Goal: Communication & Community: Ask a question

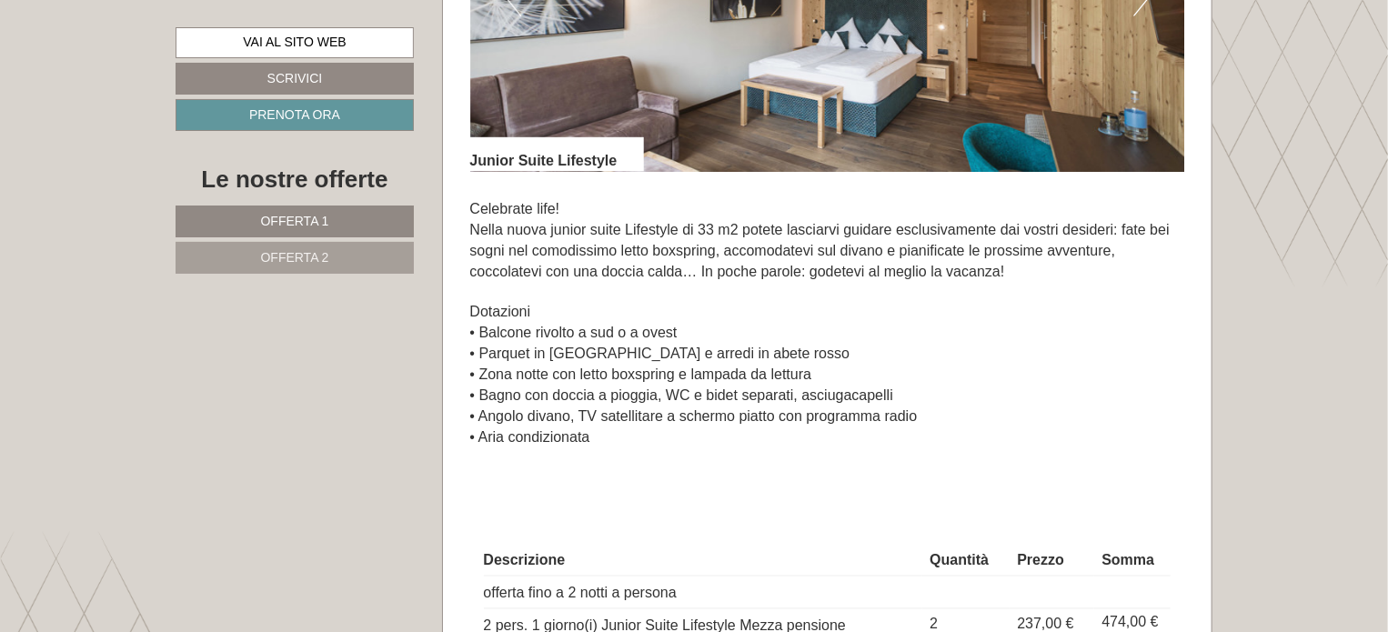
scroll to position [1273, 0]
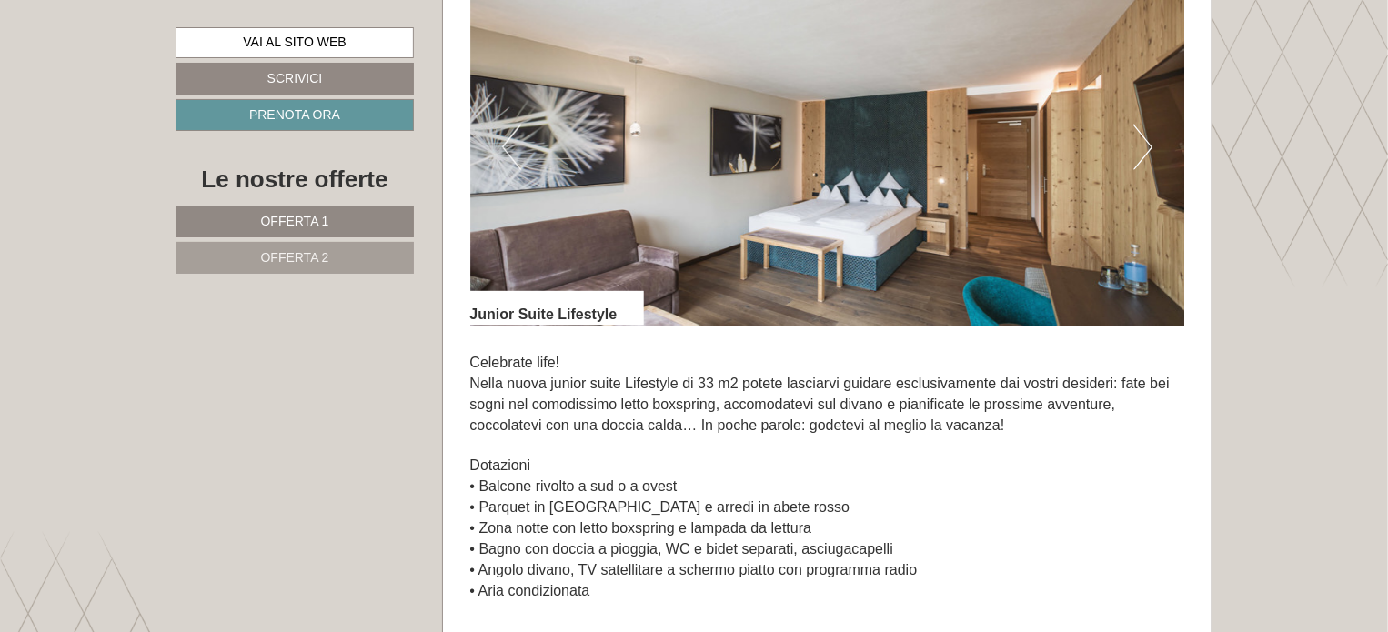
click at [1147, 155] on button "Next" at bounding box center [1142, 147] width 19 height 45
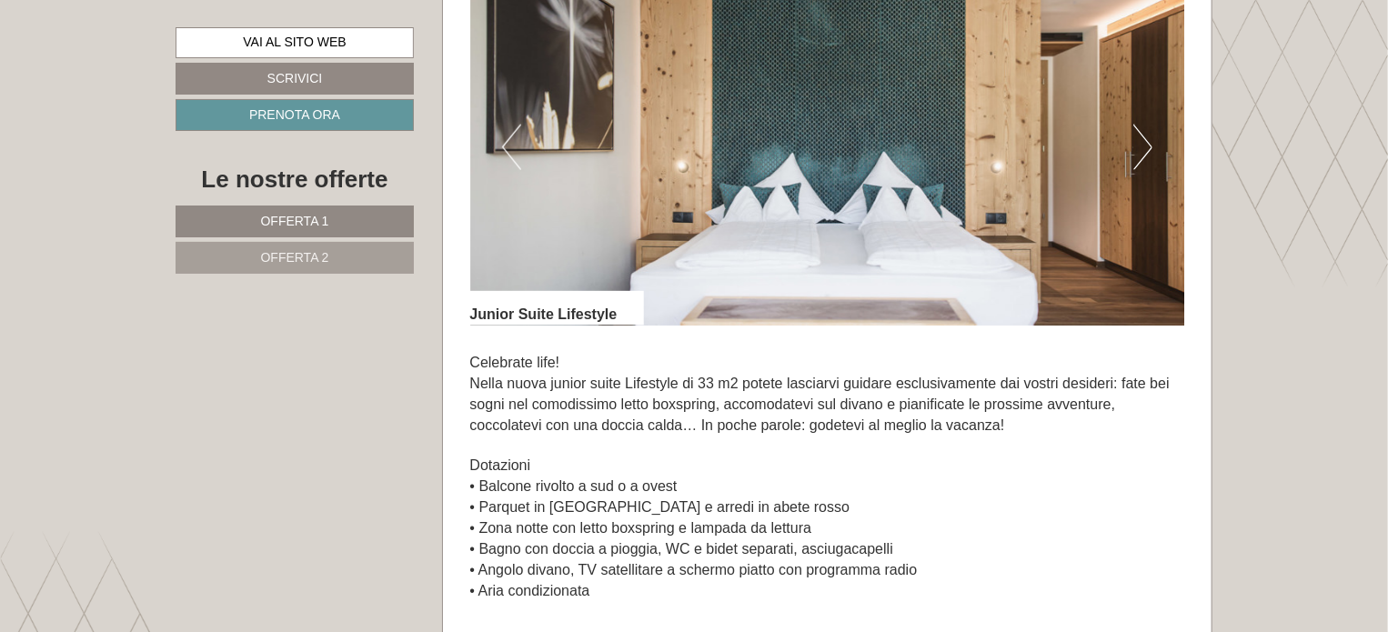
click at [1147, 155] on button "Next" at bounding box center [1142, 147] width 19 height 45
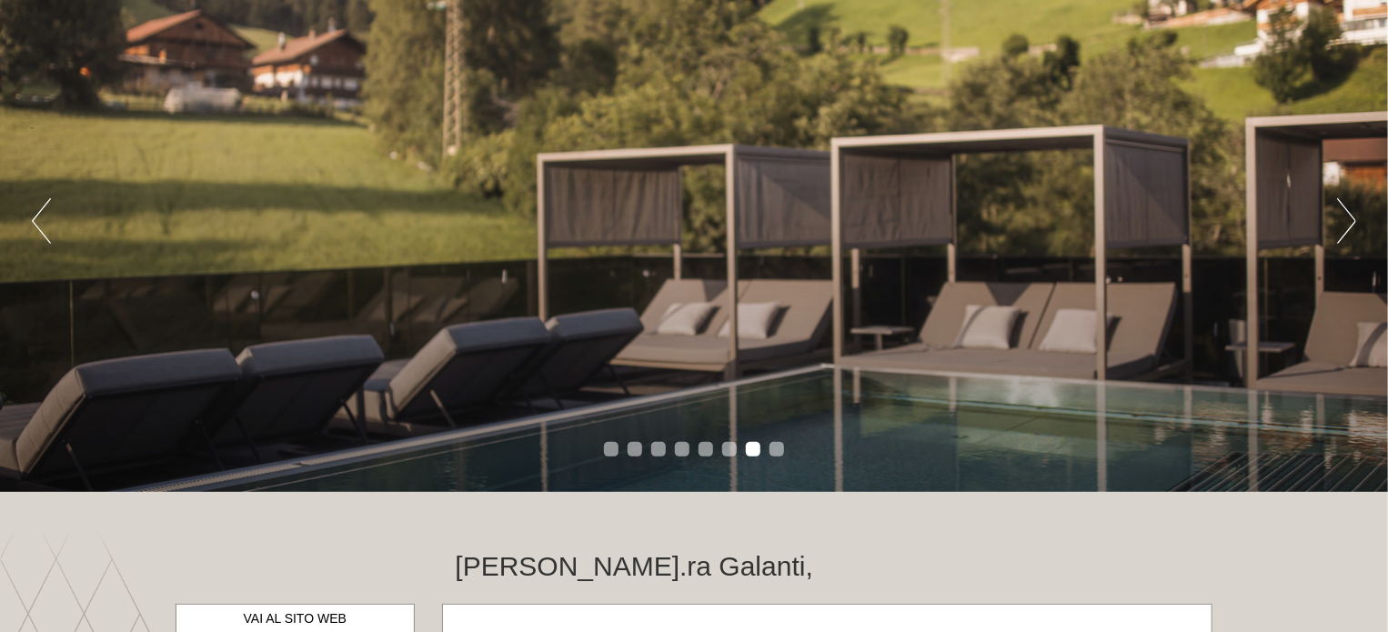
scroll to position [364, 0]
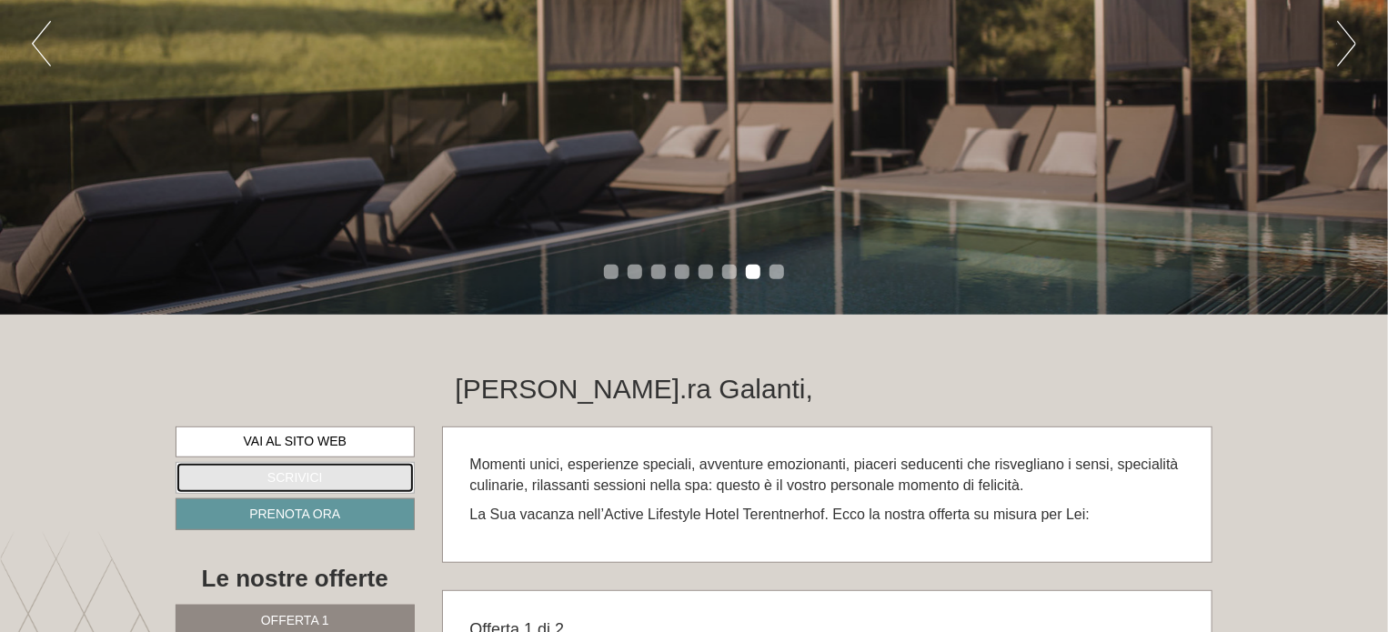
click at [296, 487] on link "Scrivici" at bounding box center [295, 478] width 239 height 32
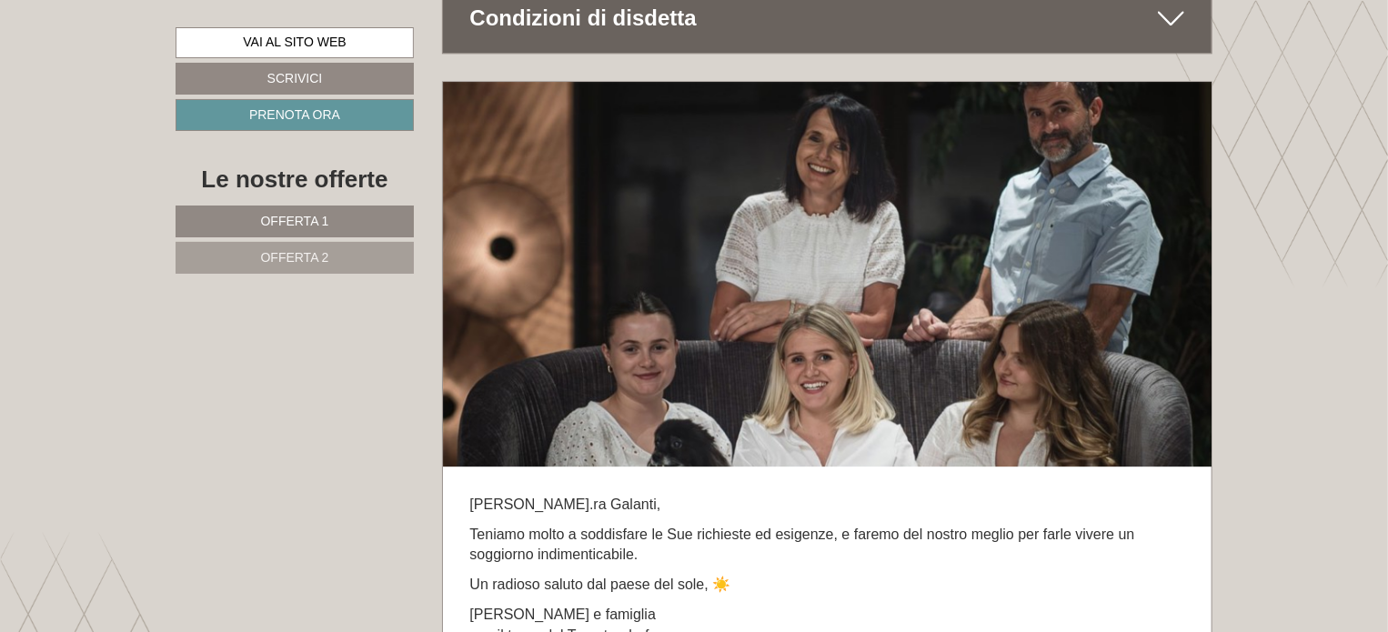
scroll to position [9846, 0]
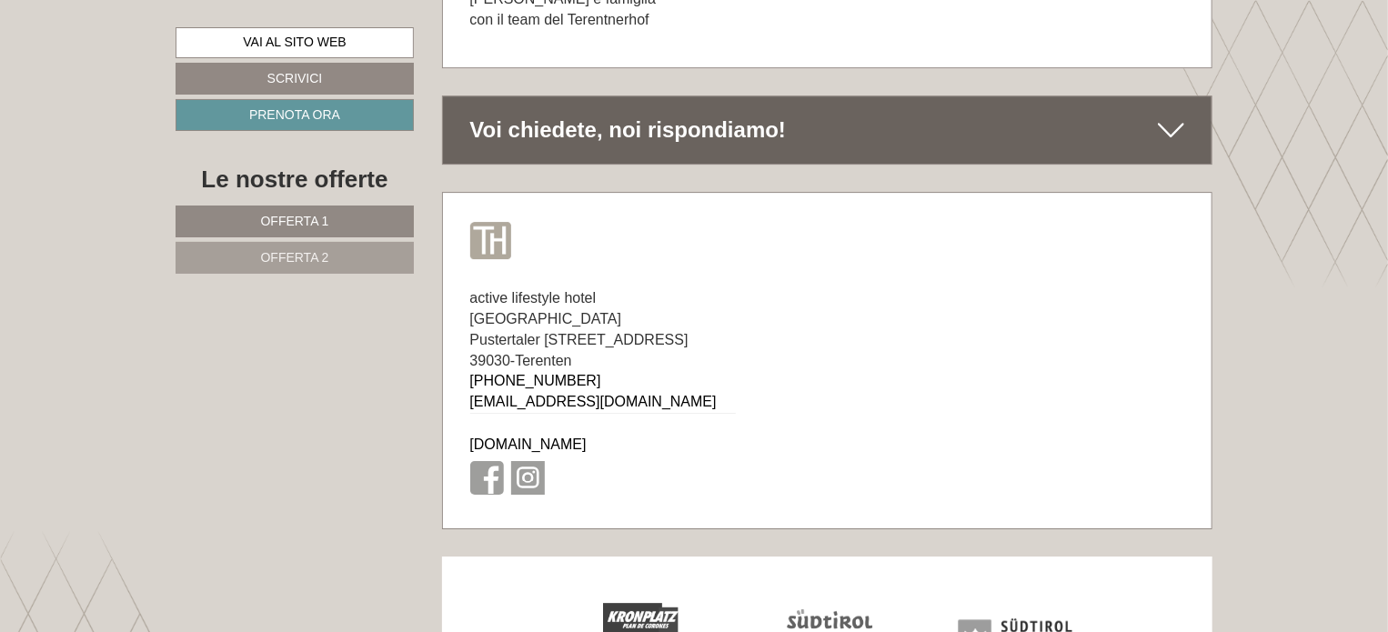
click at [1160, 115] on icon at bounding box center [1171, 130] width 26 height 31
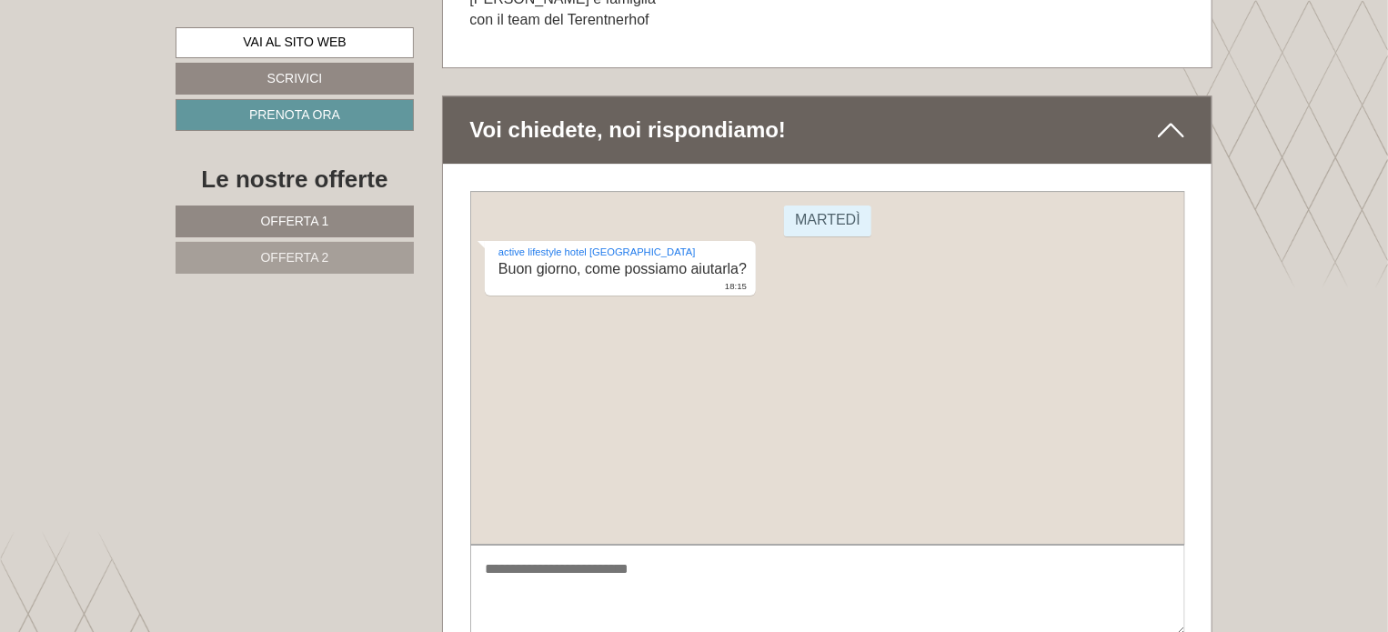
scroll to position [9937, 0]
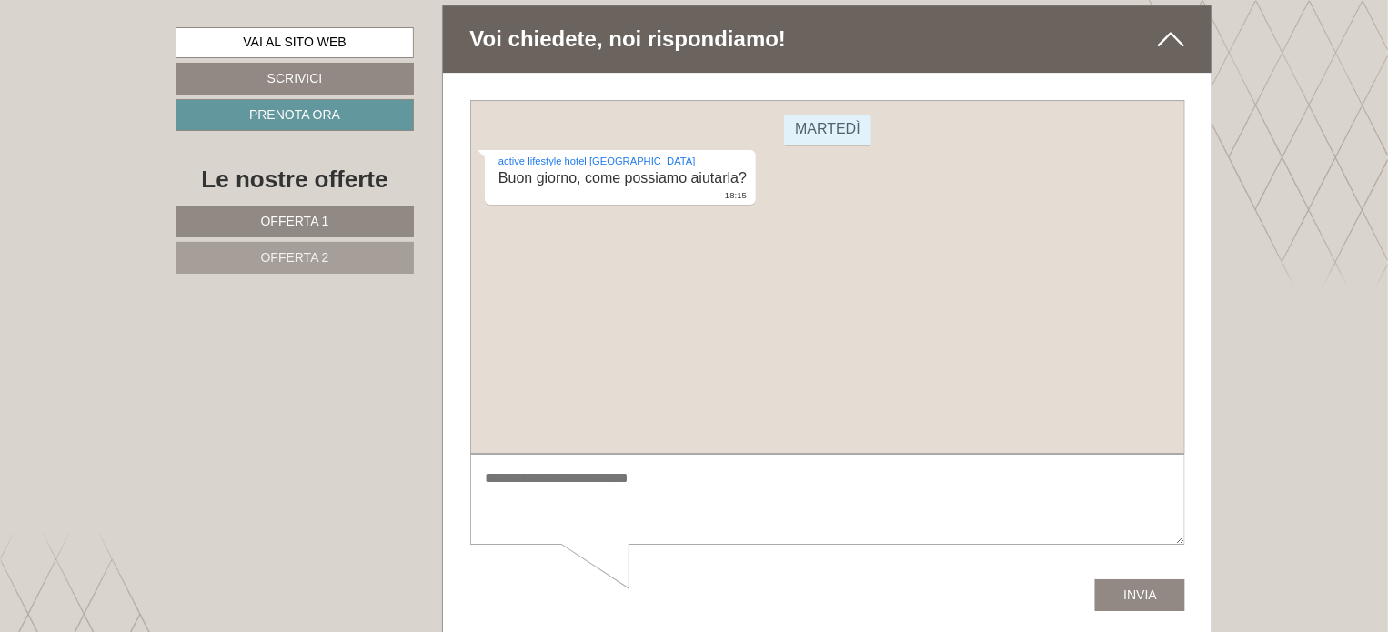
click at [504, 486] on textarea at bounding box center [826, 499] width 715 height 92
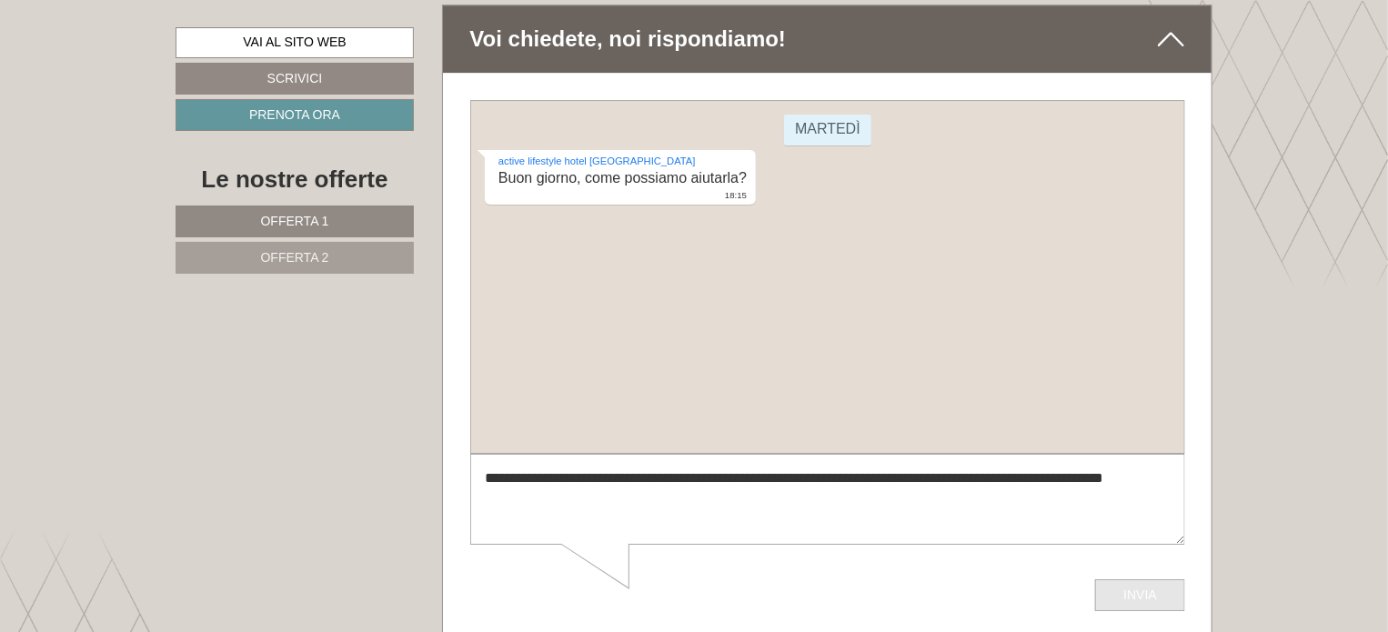
type textarea "**********"
click at [1112, 595] on button "Invia" at bounding box center [1139, 594] width 90 height 32
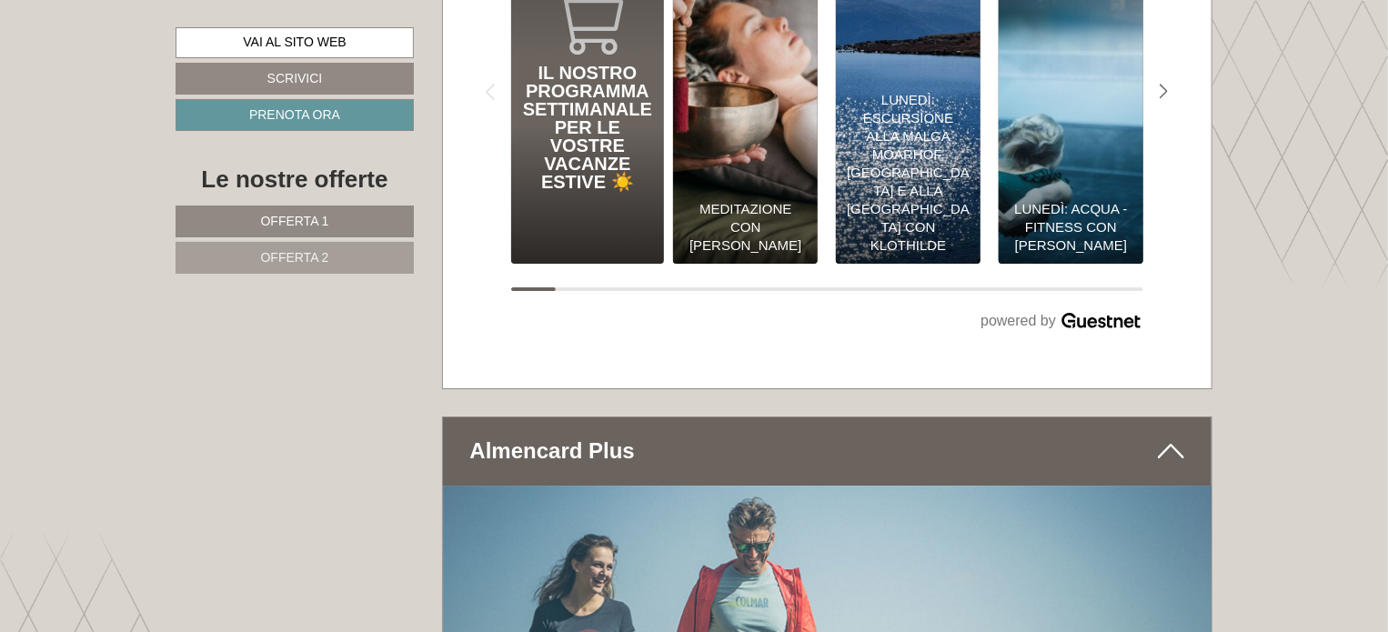
scroll to position [6382, 0]
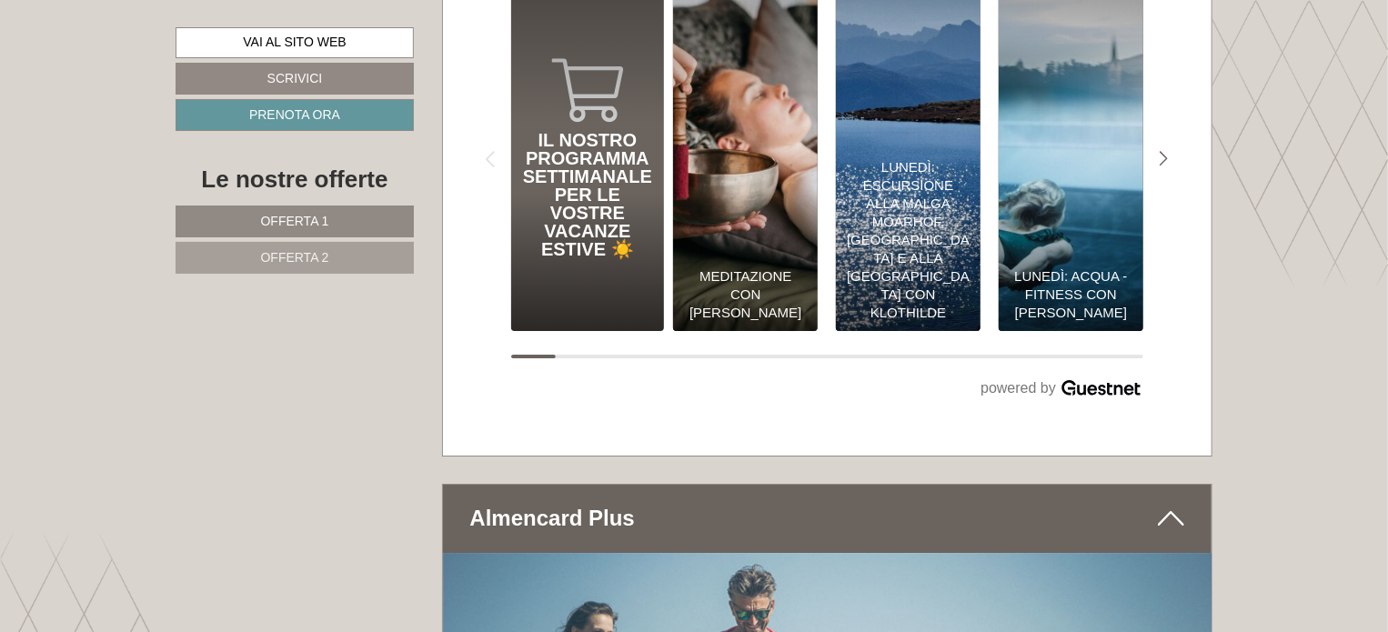
click at [312, 221] on span "Offerta 1" at bounding box center [295, 221] width 68 height 15
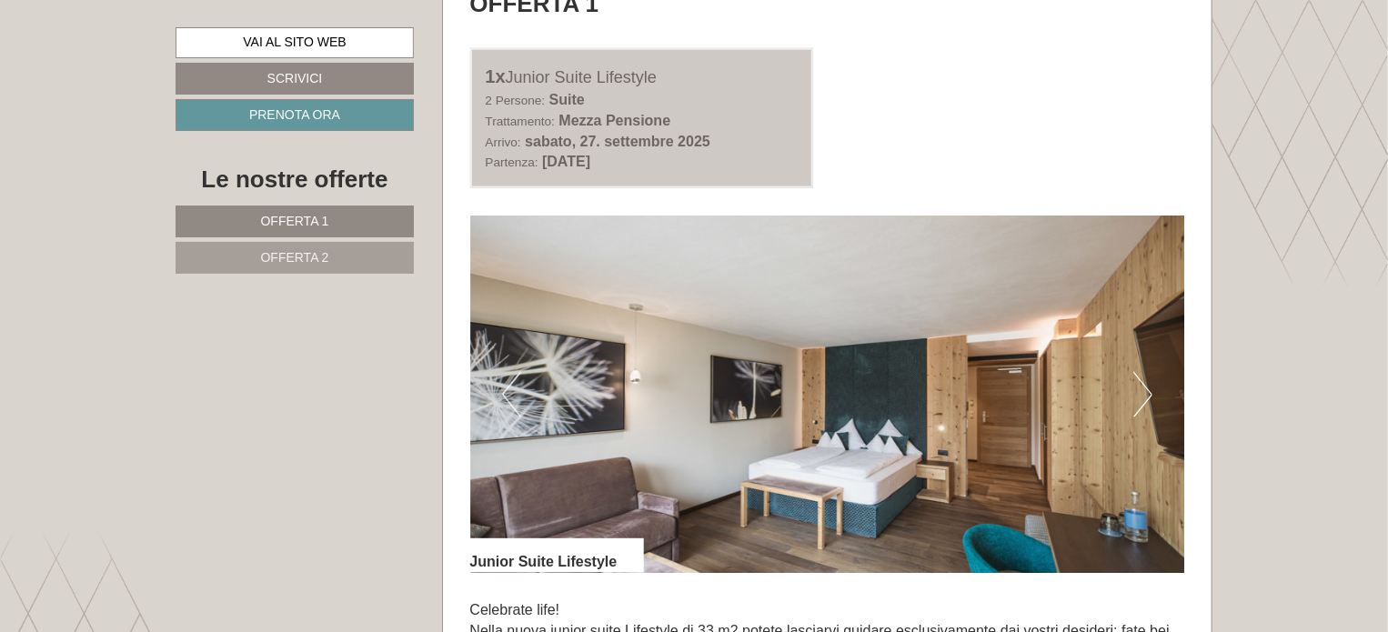
scroll to position [1135, 0]
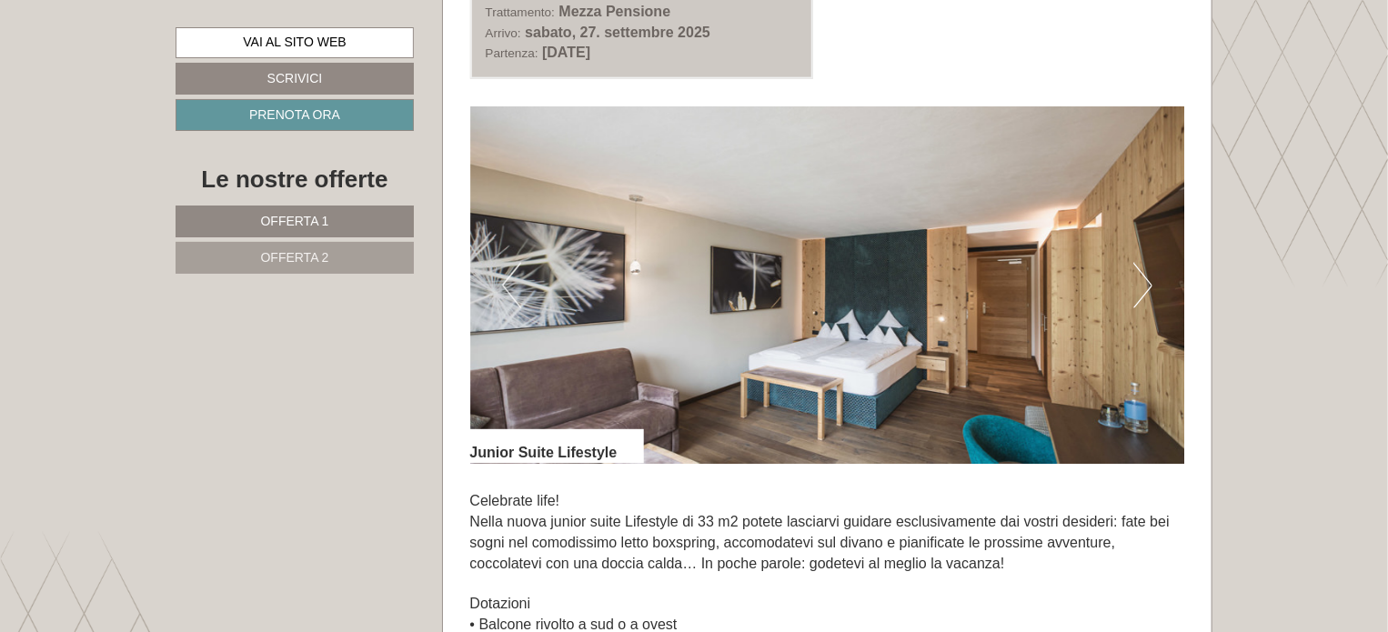
click at [1140, 291] on button "Next" at bounding box center [1142, 285] width 19 height 45
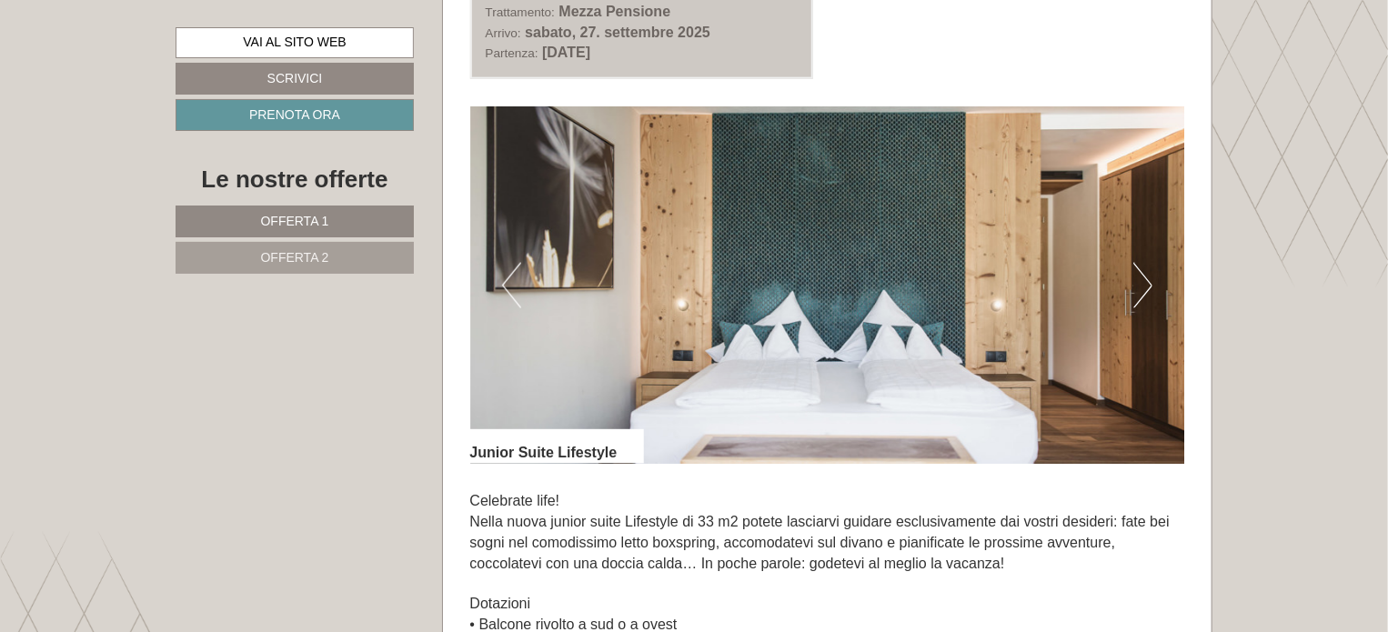
click at [1140, 291] on button "Next" at bounding box center [1142, 285] width 19 height 45
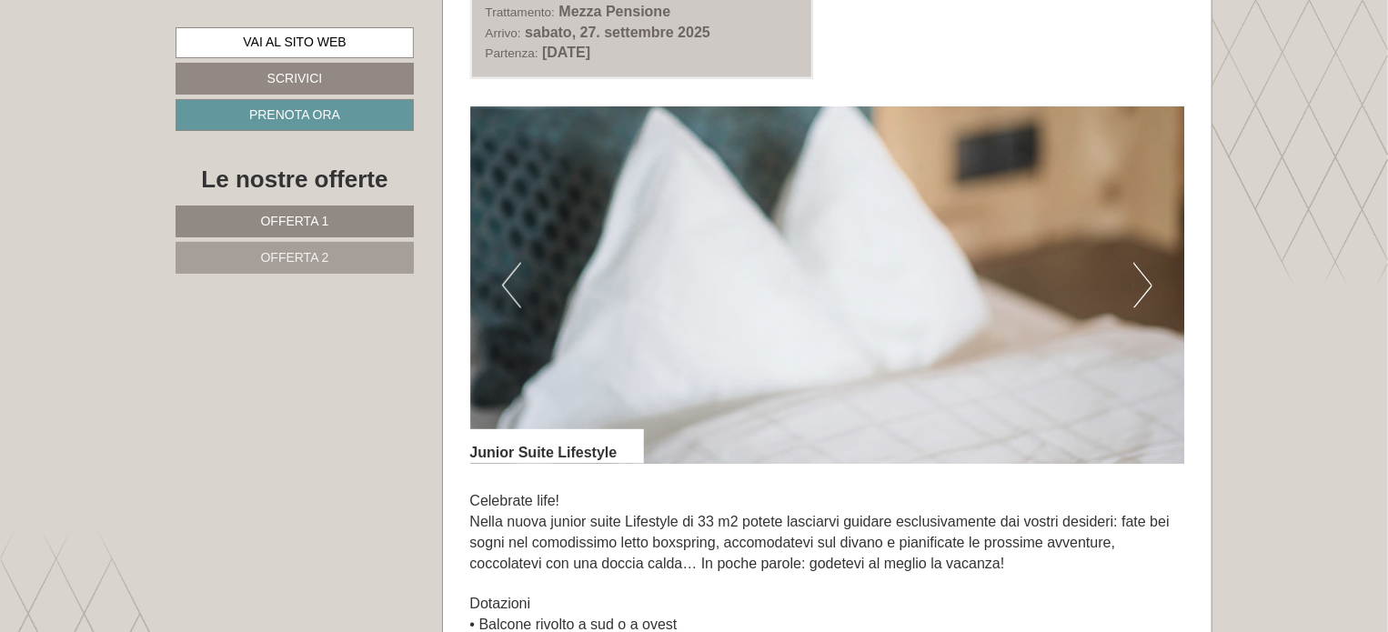
click at [1140, 291] on button "Next" at bounding box center [1142, 285] width 19 height 45
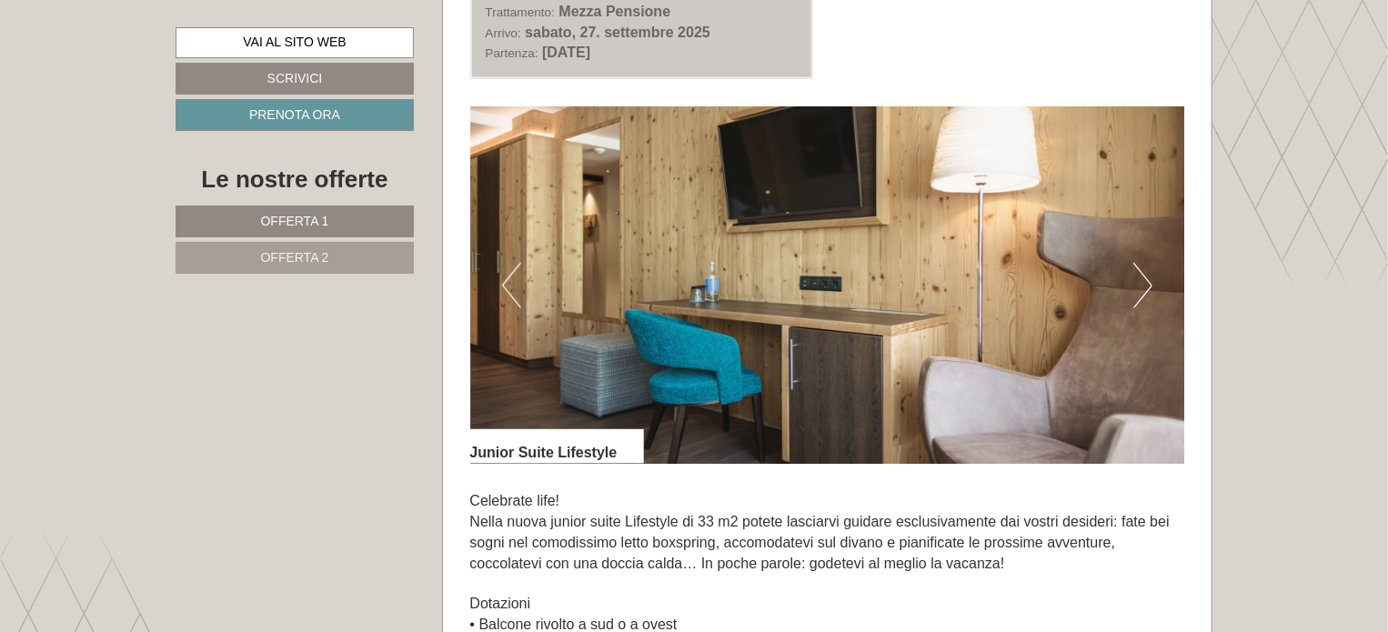
click at [1140, 291] on button "Next" at bounding box center [1142, 285] width 19 height 45
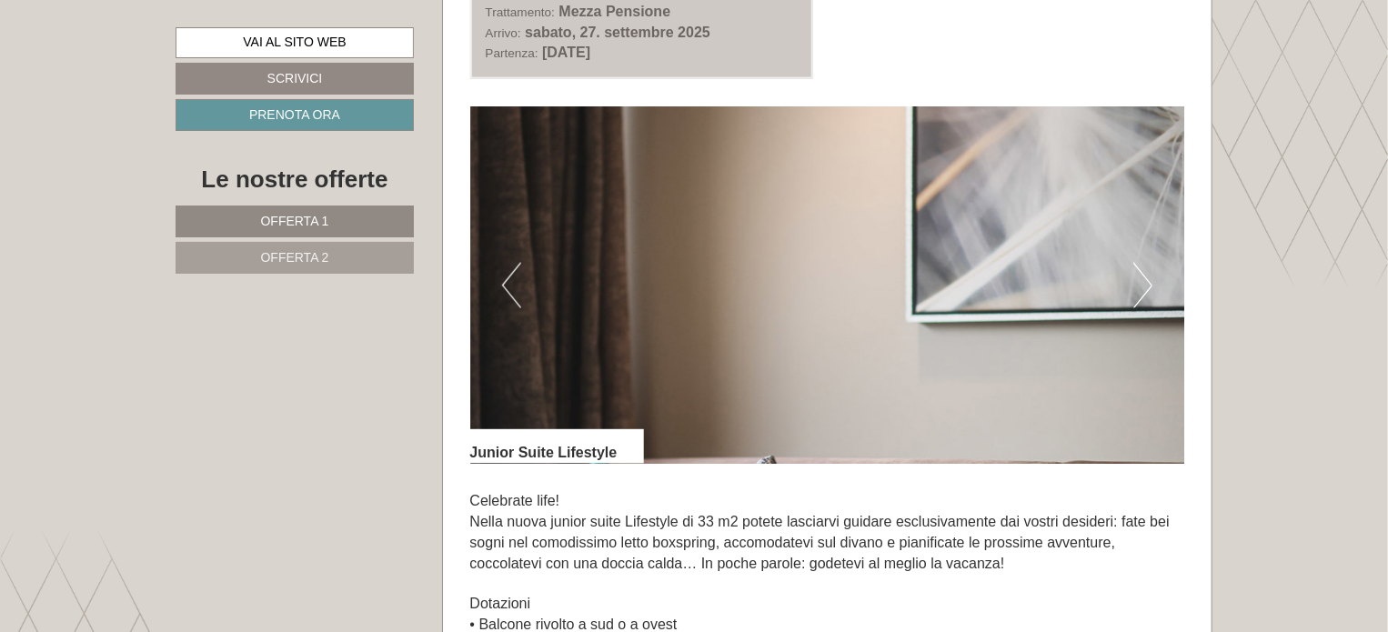
click at [1140, 291] on button "Next" at bounding box center [1142, 285] width 19 height 45
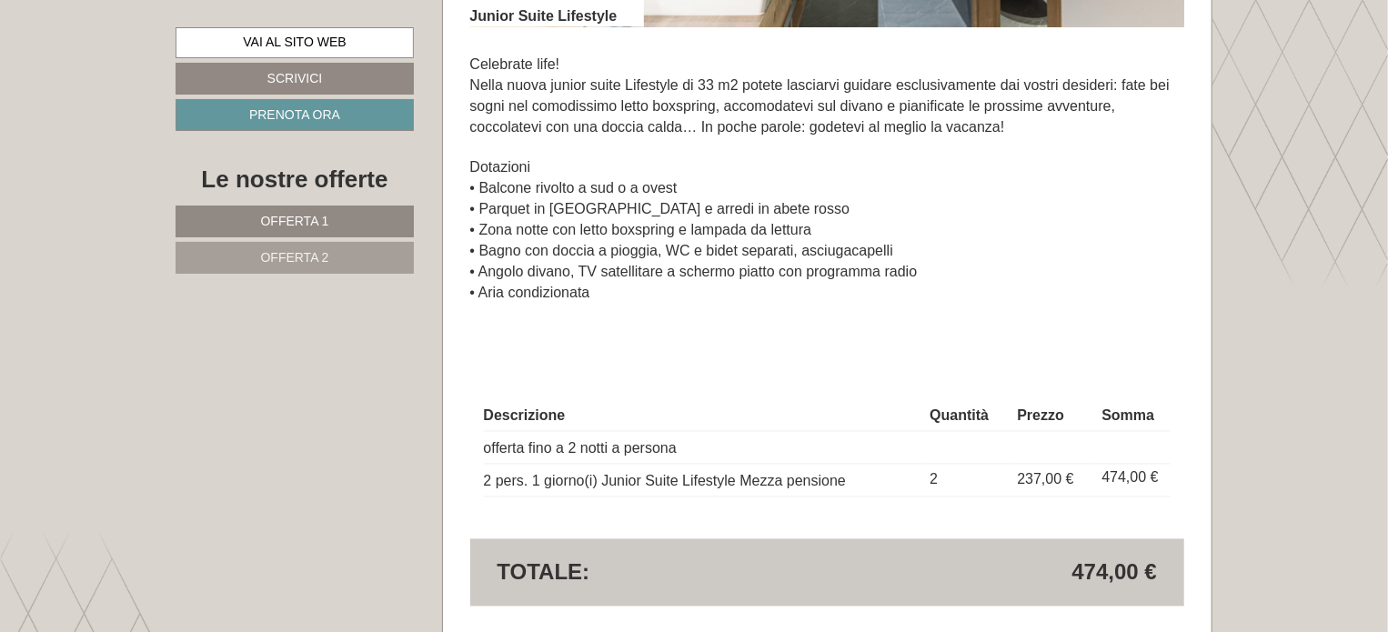
scroll to position [1680, 0]
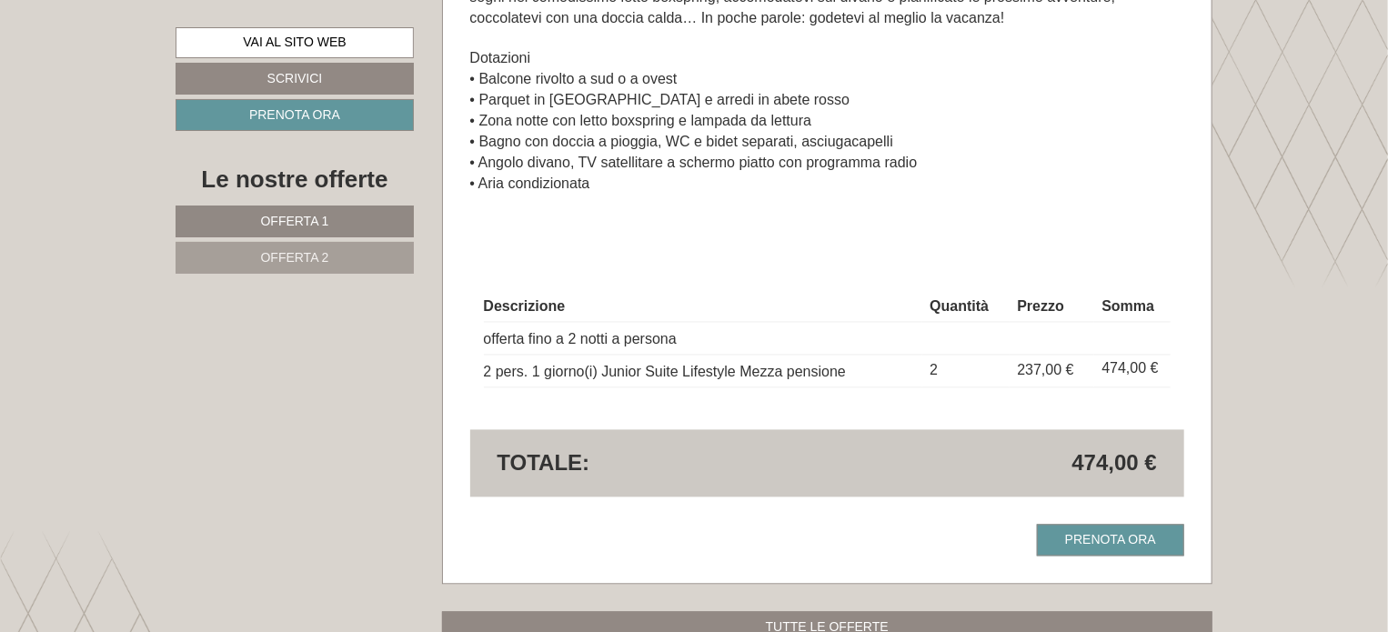
click at [326, 261] on span "Offerta 2" at bounding box center [295, 257] width 68 height 15
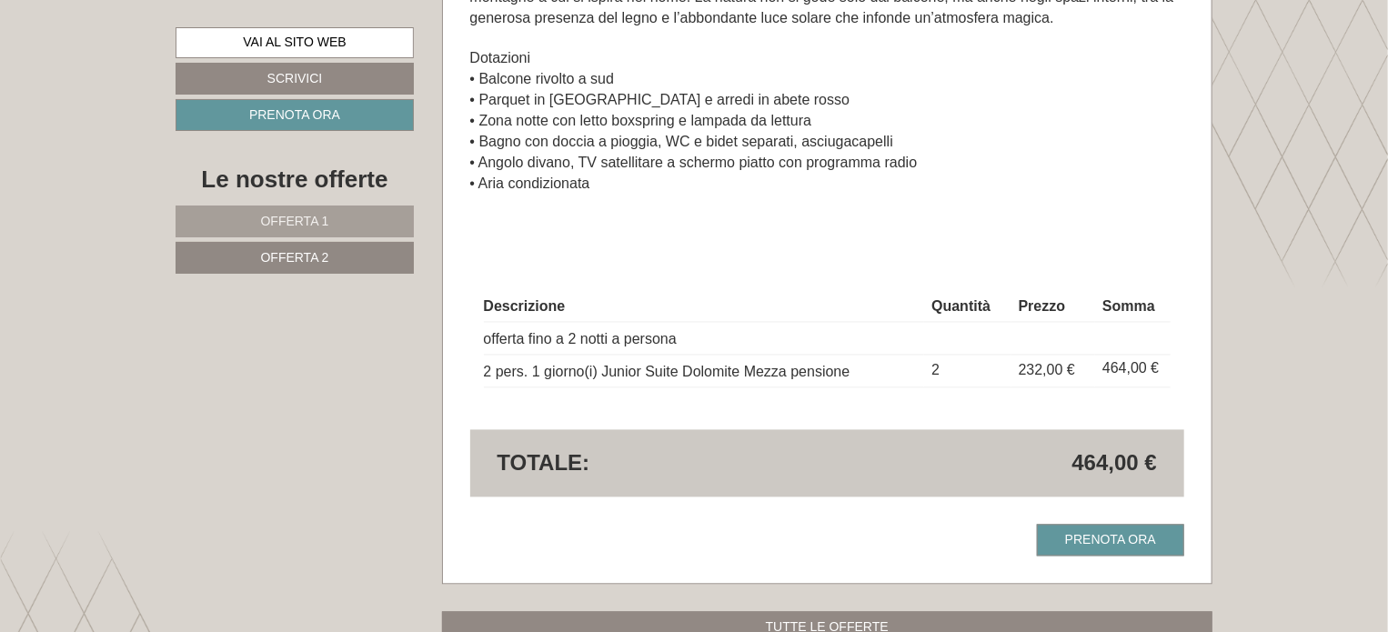
click at [302, 221] on span "Offerta 1" at bounding box center [295, 221] width 68 height 15
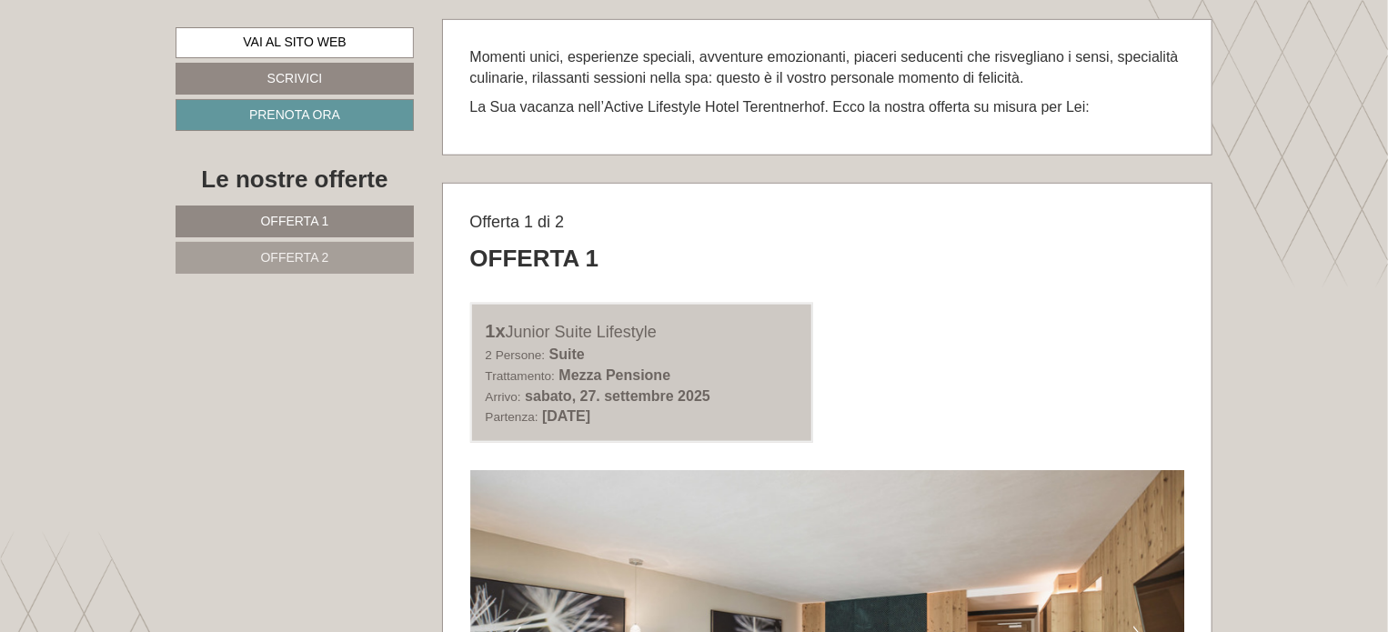
scroll to position [0, 0]
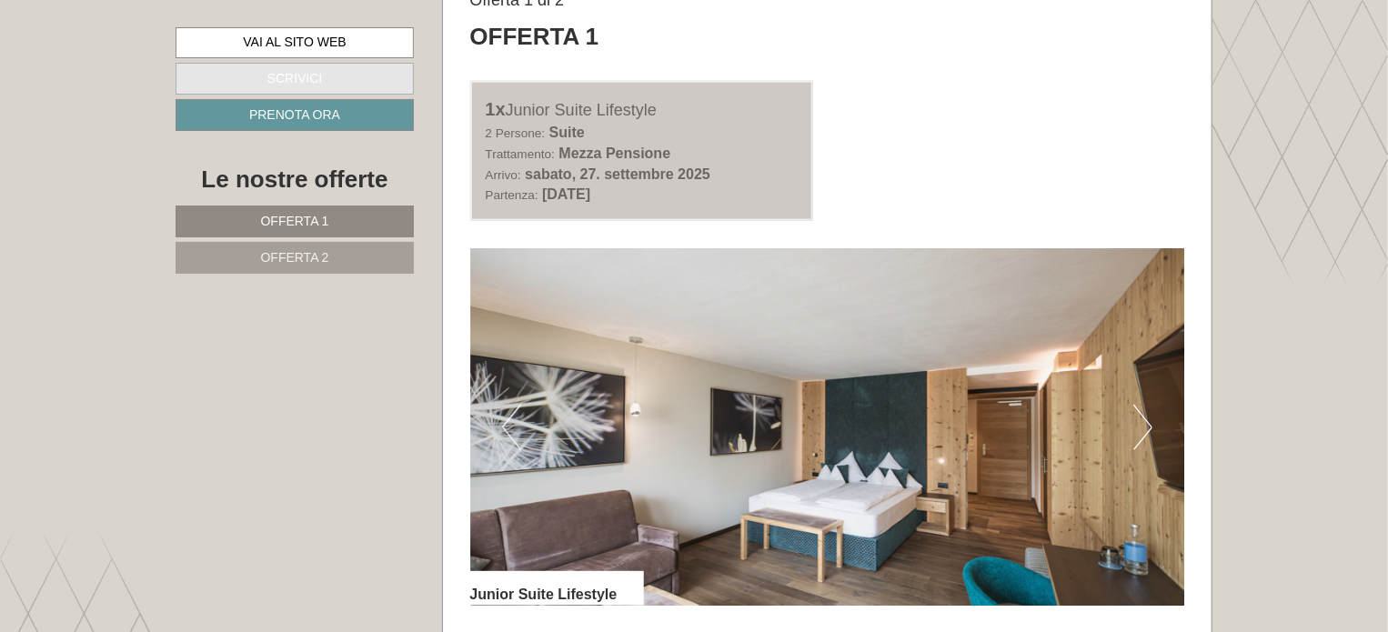
scroll to position [1000, 0]
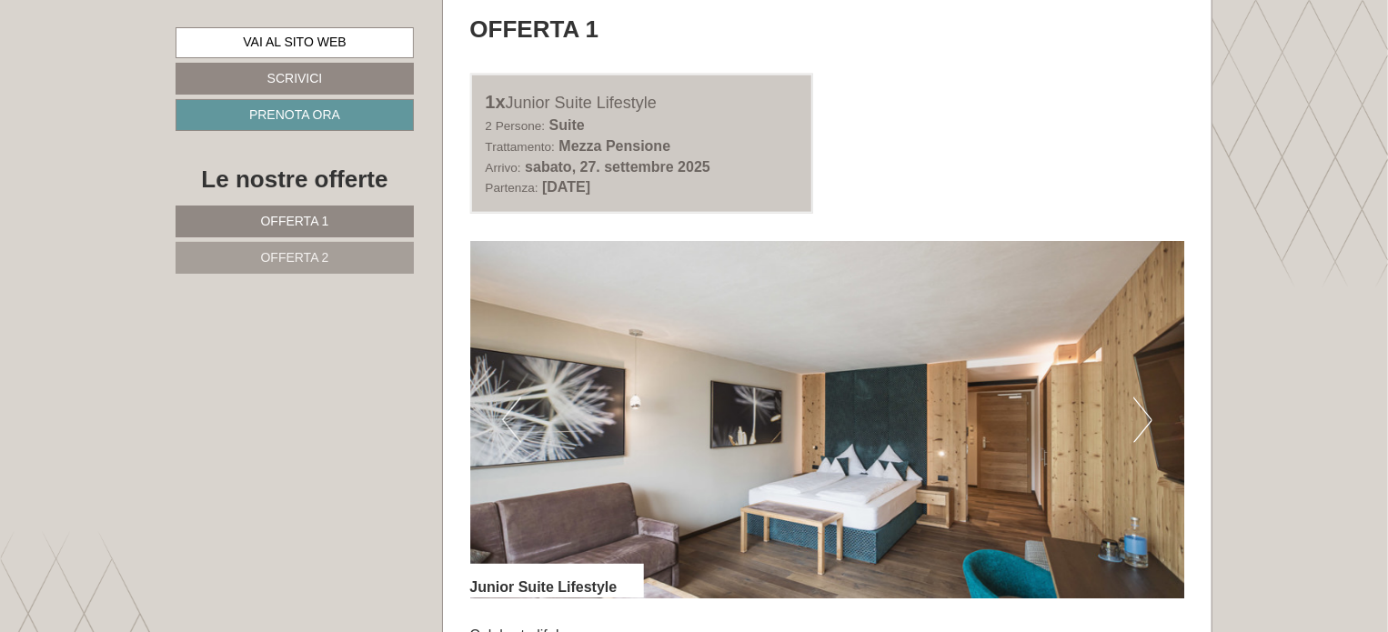
click at [306, 250] on span "Offerta 2" at bounding box center [295, 257] width 68 height 15
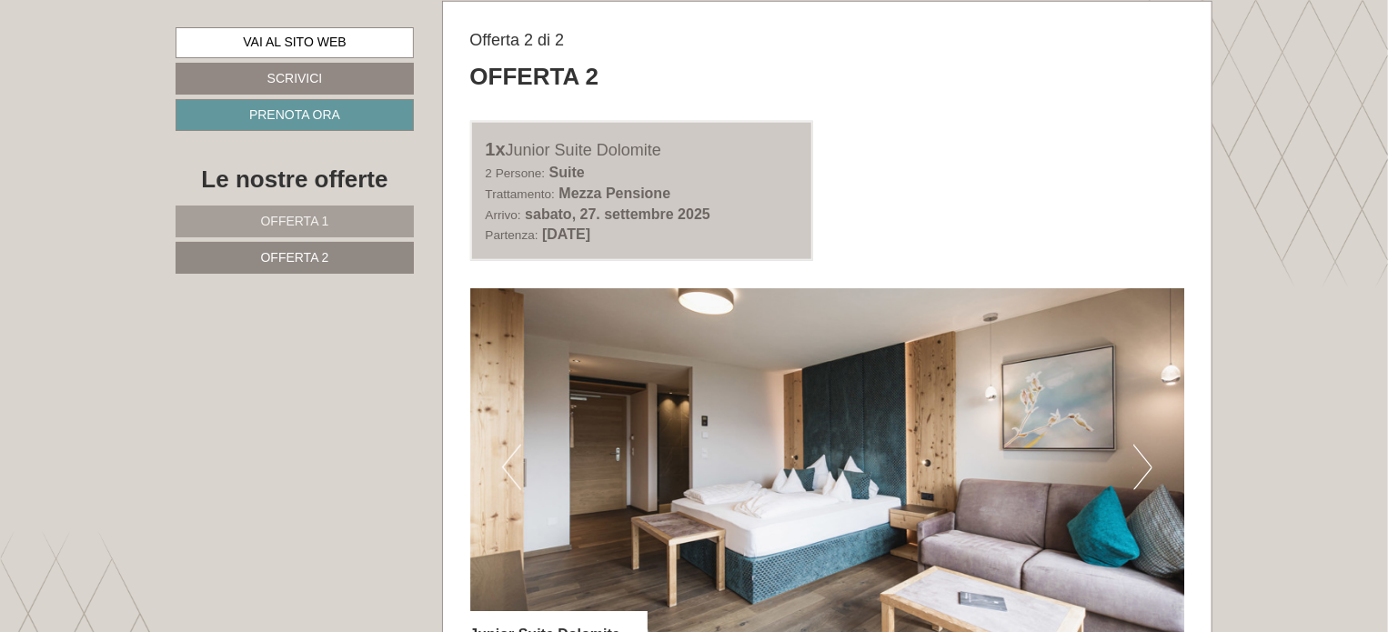
click at [313, 225] on span "Offerta 1" at bounding box center [295, 221] width 68 height 15
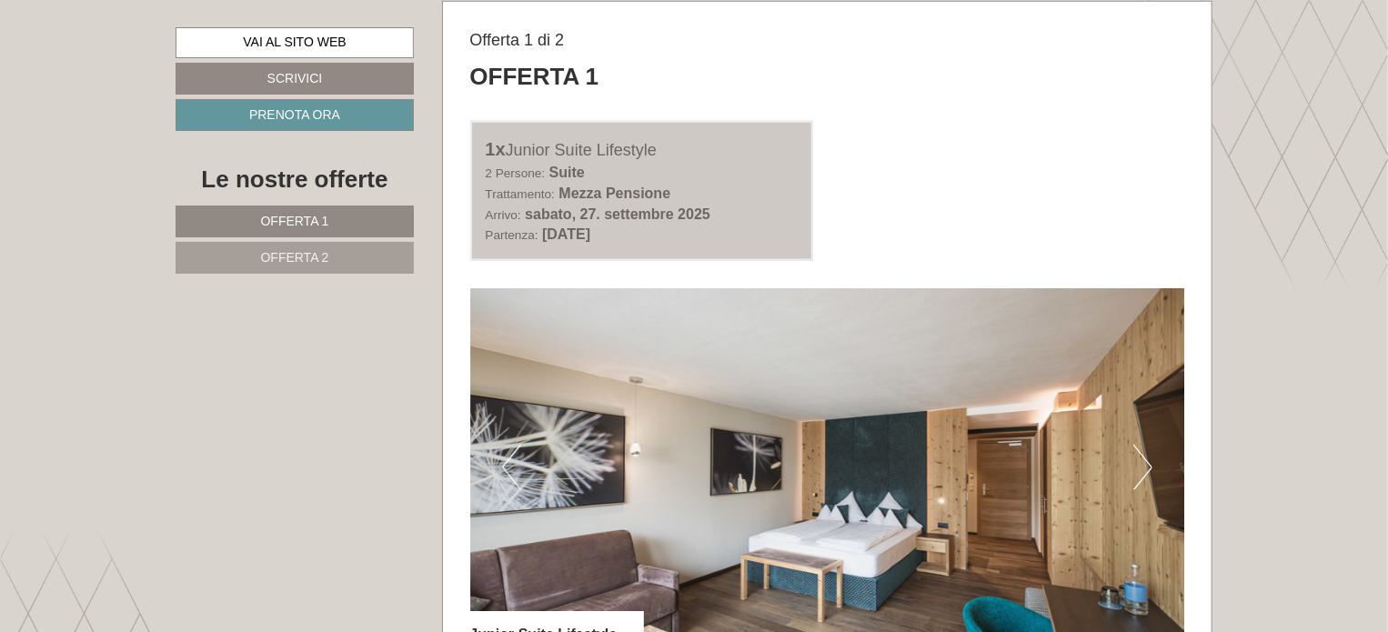
click at [312, 261] on span "Offerta 2" at bounding box center [295, 257] width 68 height 15
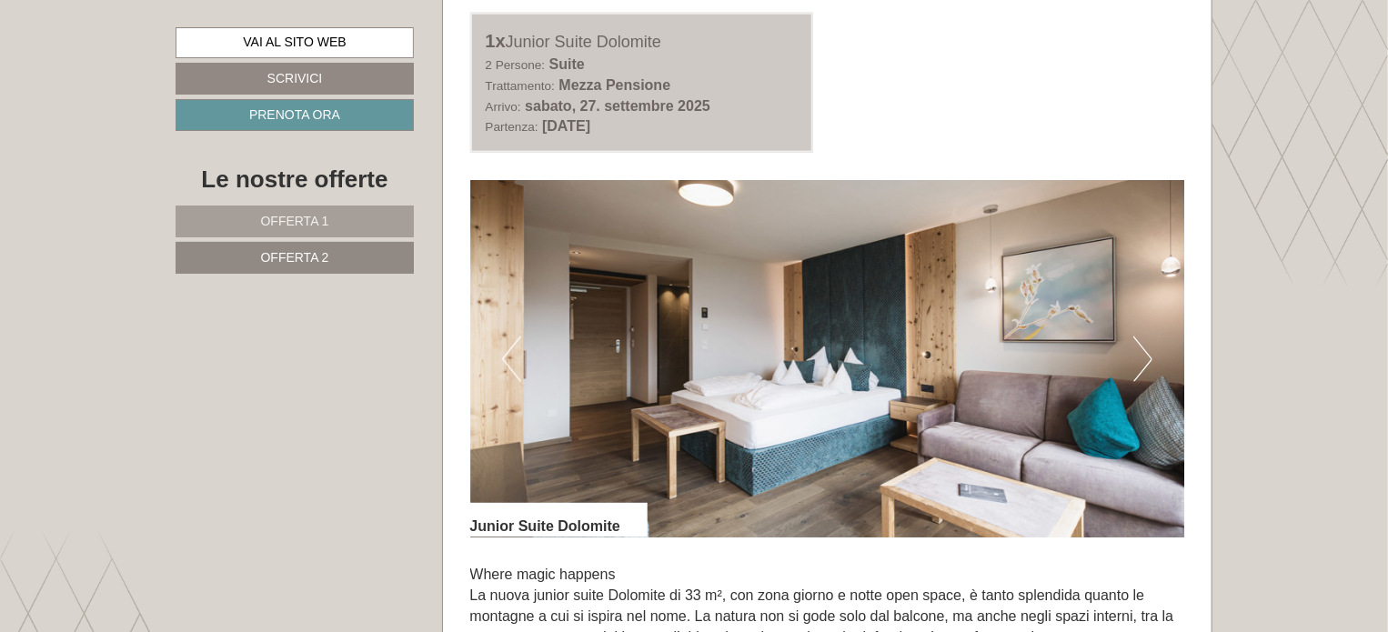
scroll to position [1226, 0]
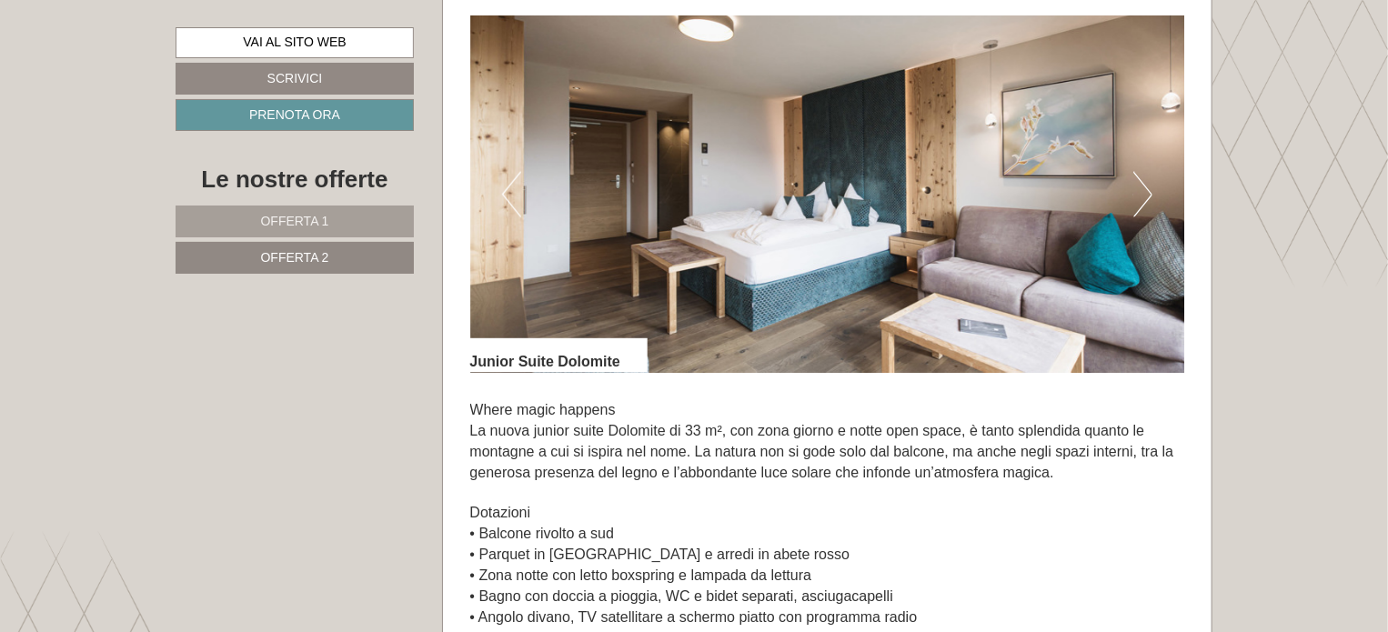
click at [346, 219] on link "Offerta 1" at bounding box center [295, 222] width 238 height 32
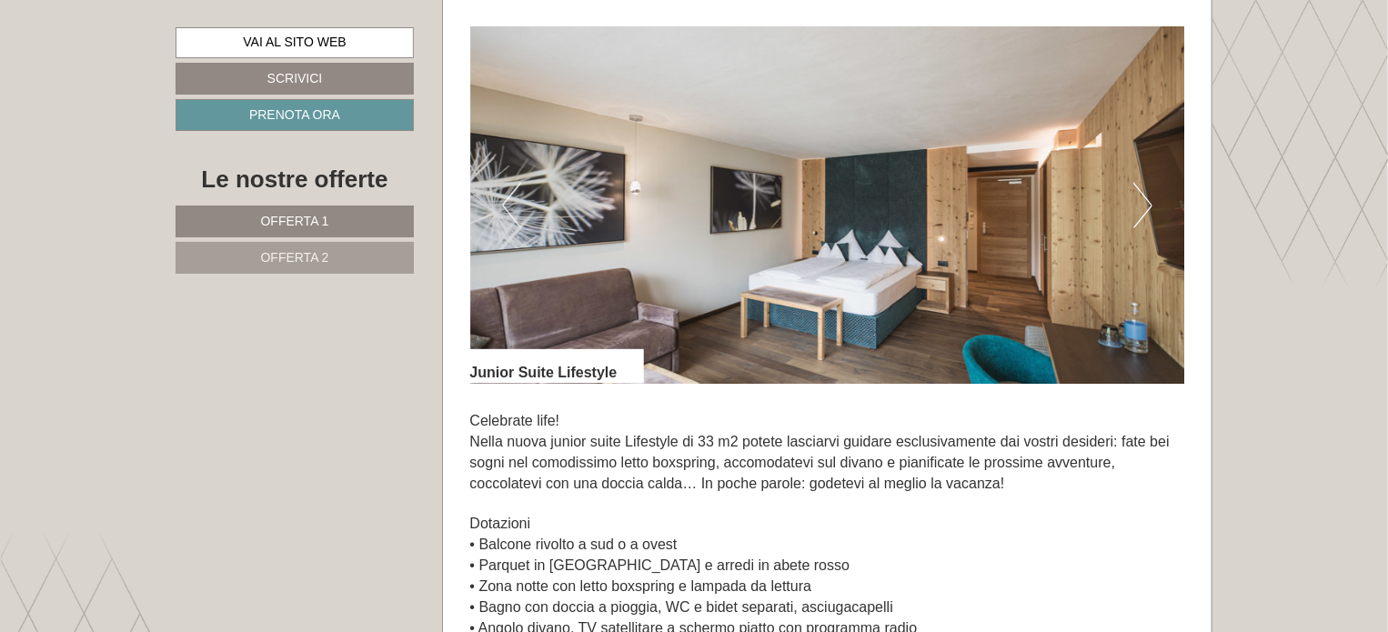
scroll to position [1499, 0]
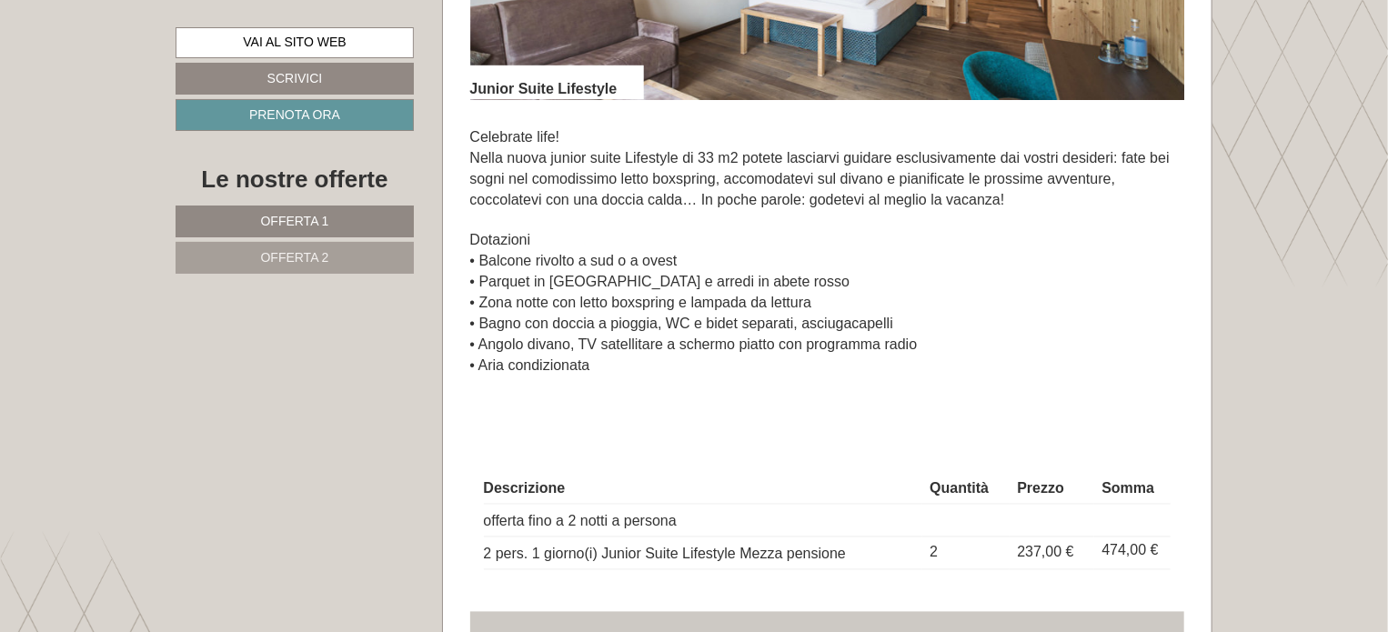
click at [340, 254] on link "Offerta 2" at bounding box center [295, 258] width 238 height 32
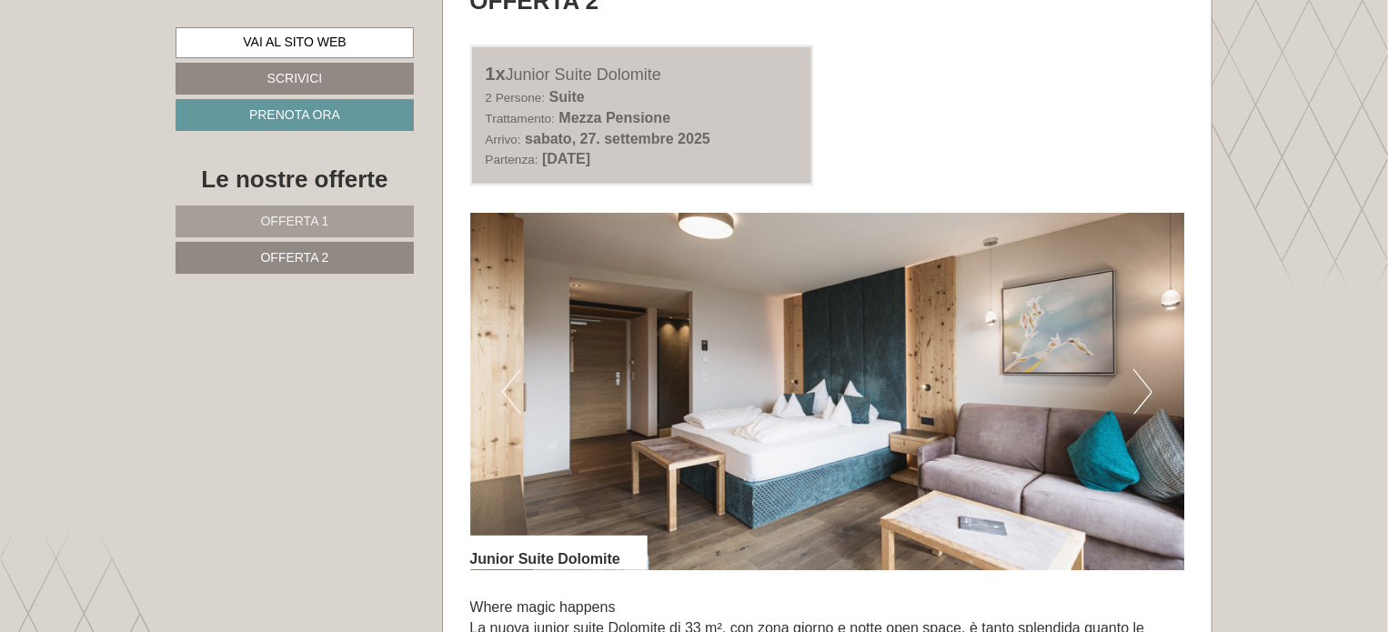
scroll to position [1408, 0]
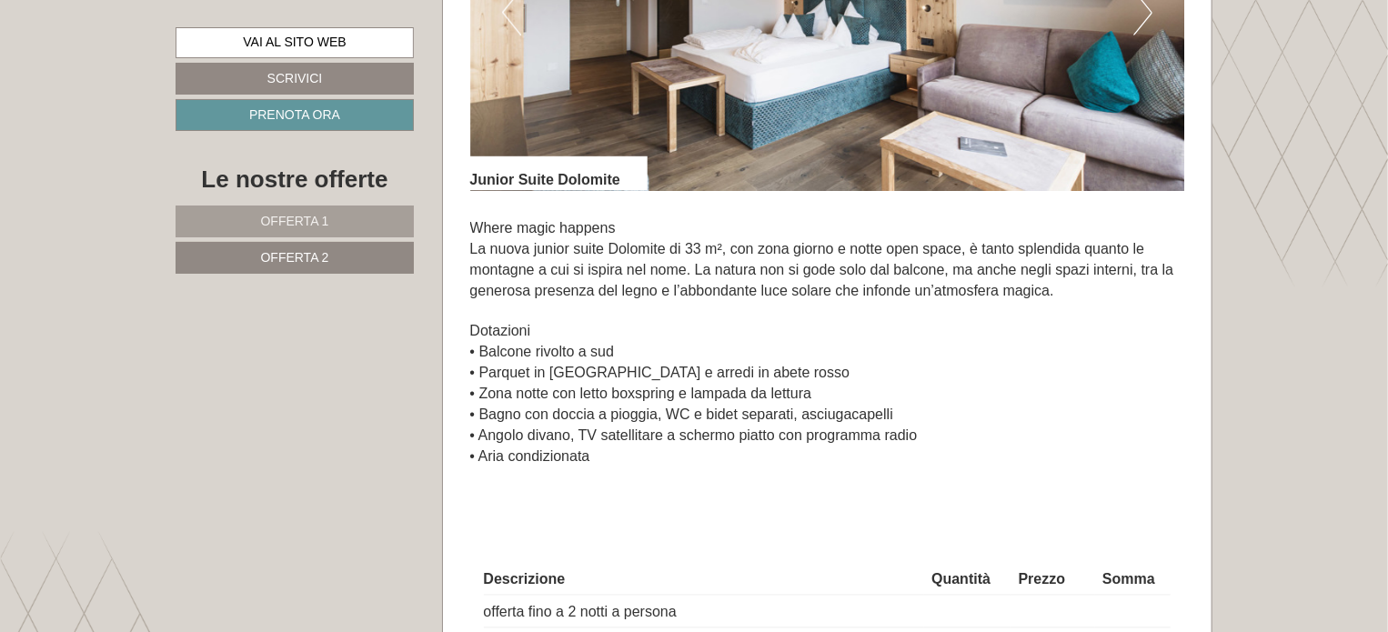
click at [340, 222] on link "Offerta 1" at bounding box center [295, 222] width 238 height 32
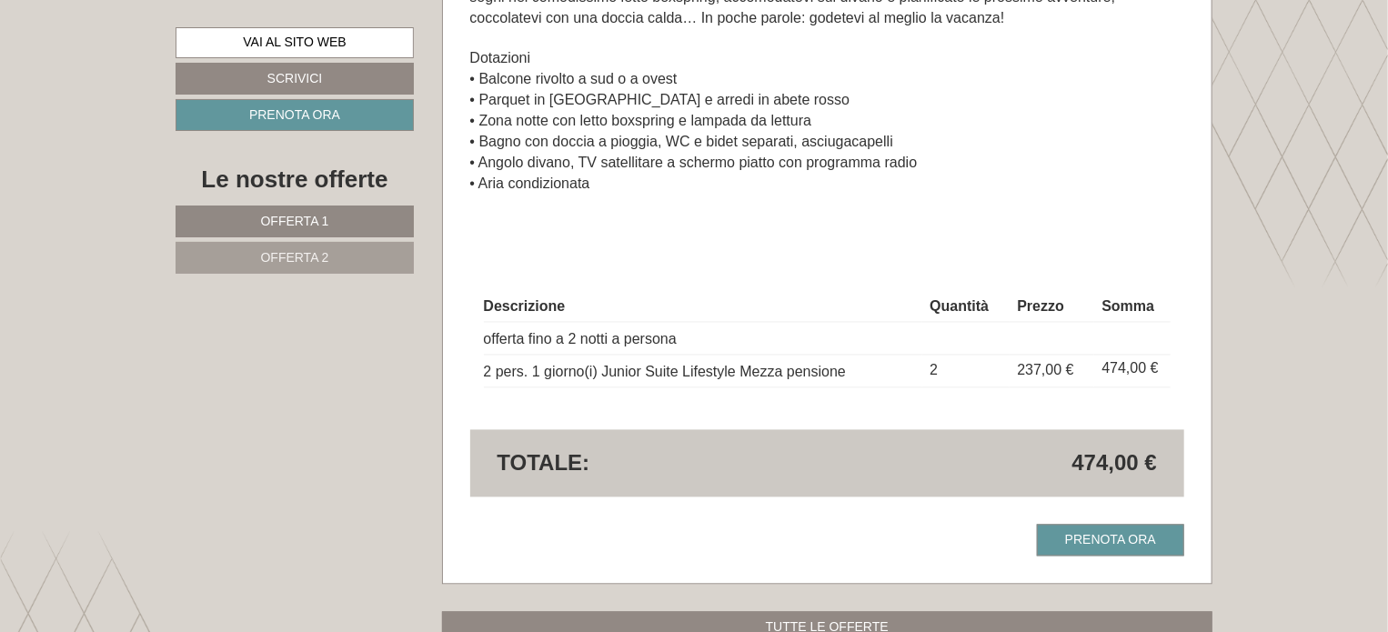
scroll to position [1317, 0]
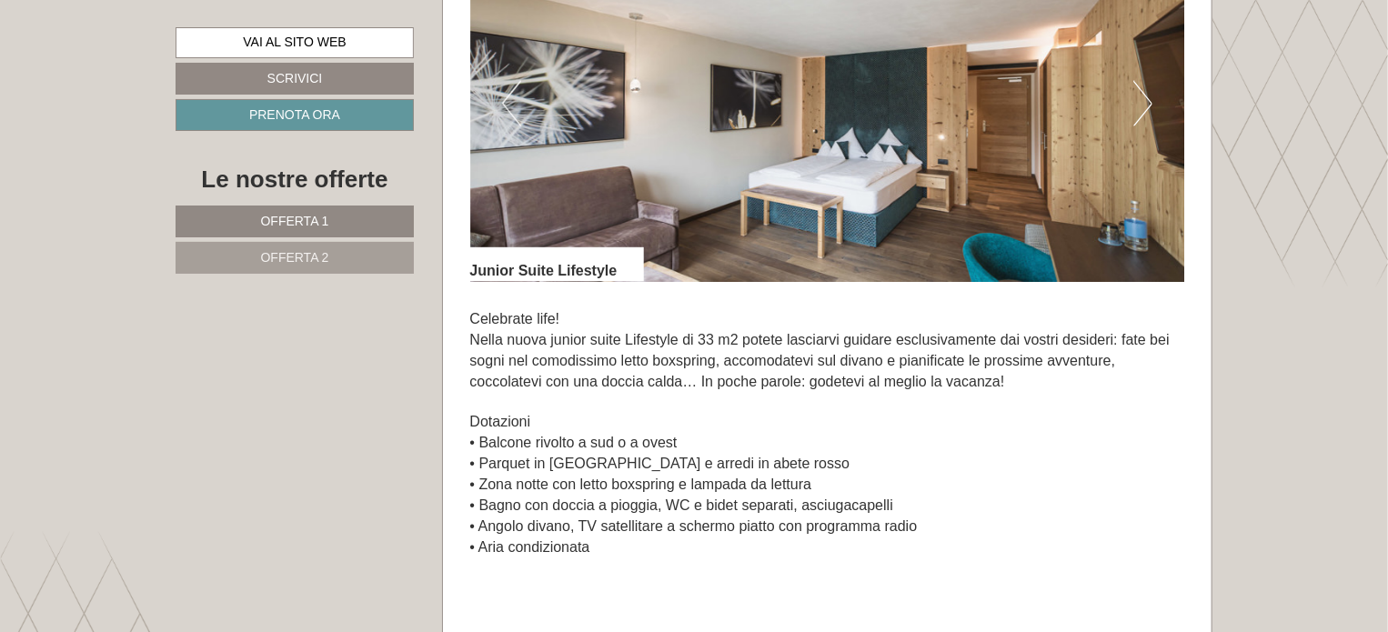
click at [1138, 108] on button "Next" at bounding box center [1142, 103] width 19 height 45
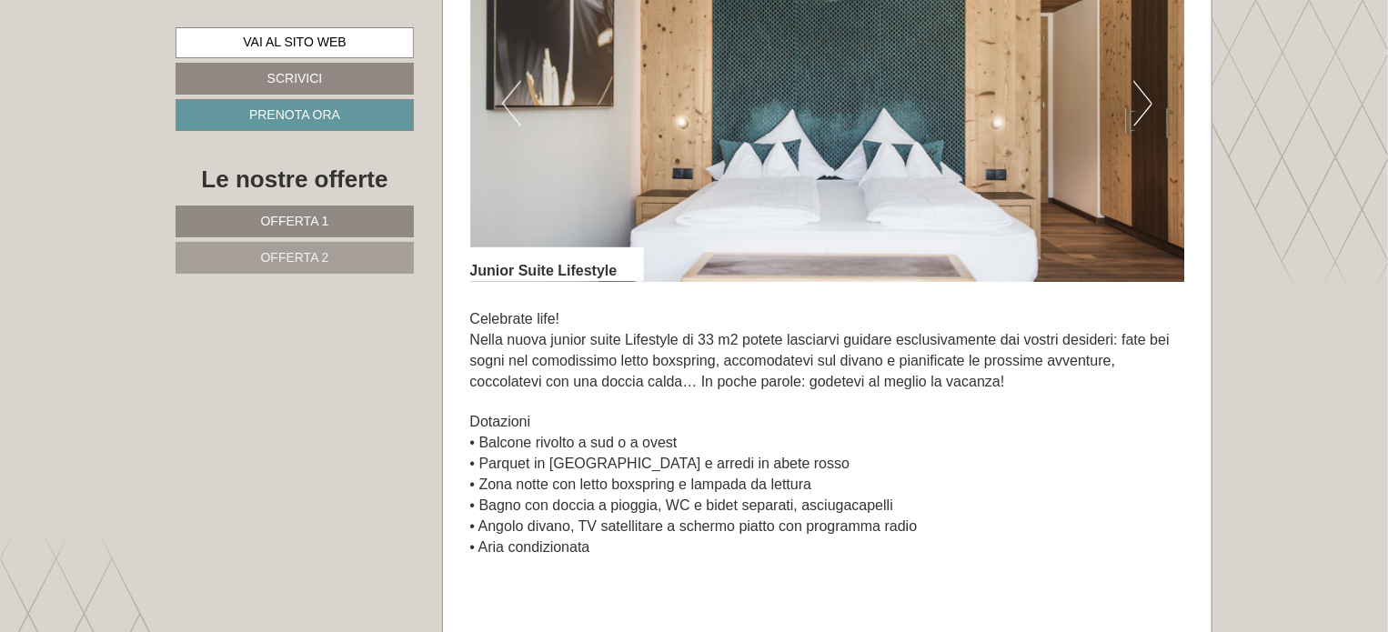
click at [1138, 108] on button "Next" at bounding box center [1142, 103] width 19 height 45
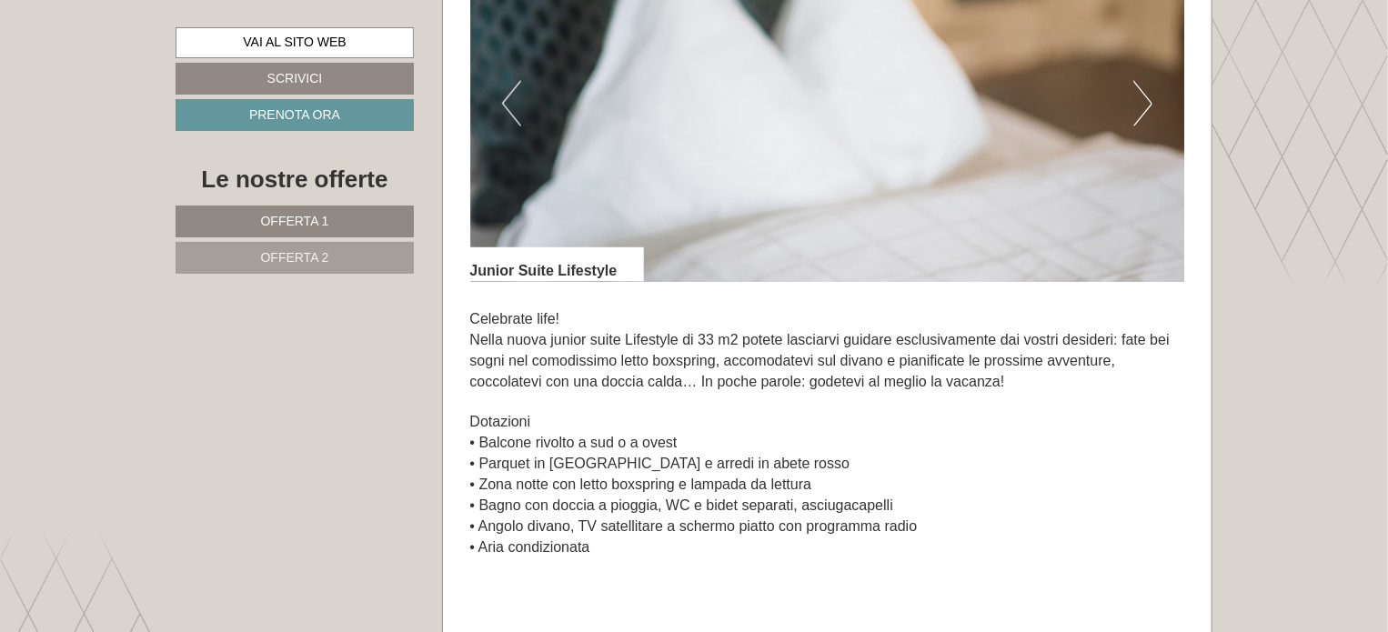
click at [1138, 108] on button "Next" at bounding box center [1142, 103] width 19 height 45
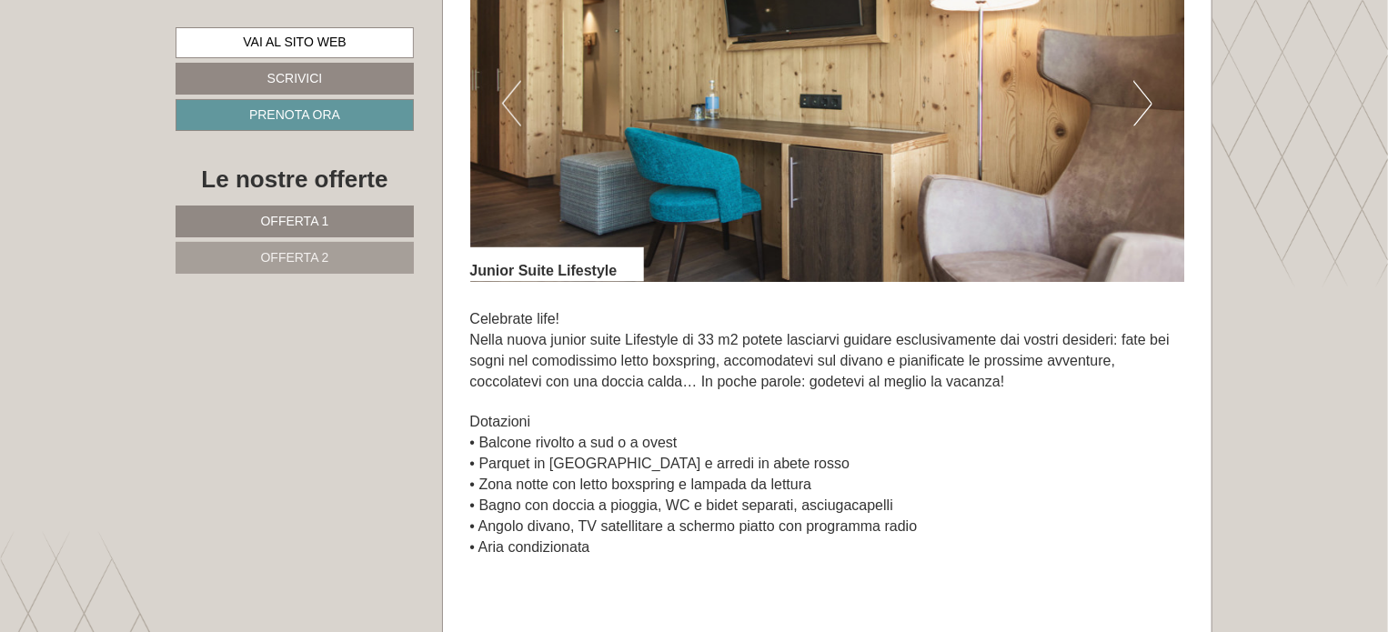
click at [1138, 108] on button "Next" at bounding box center [1142, 103] width 19 height 45
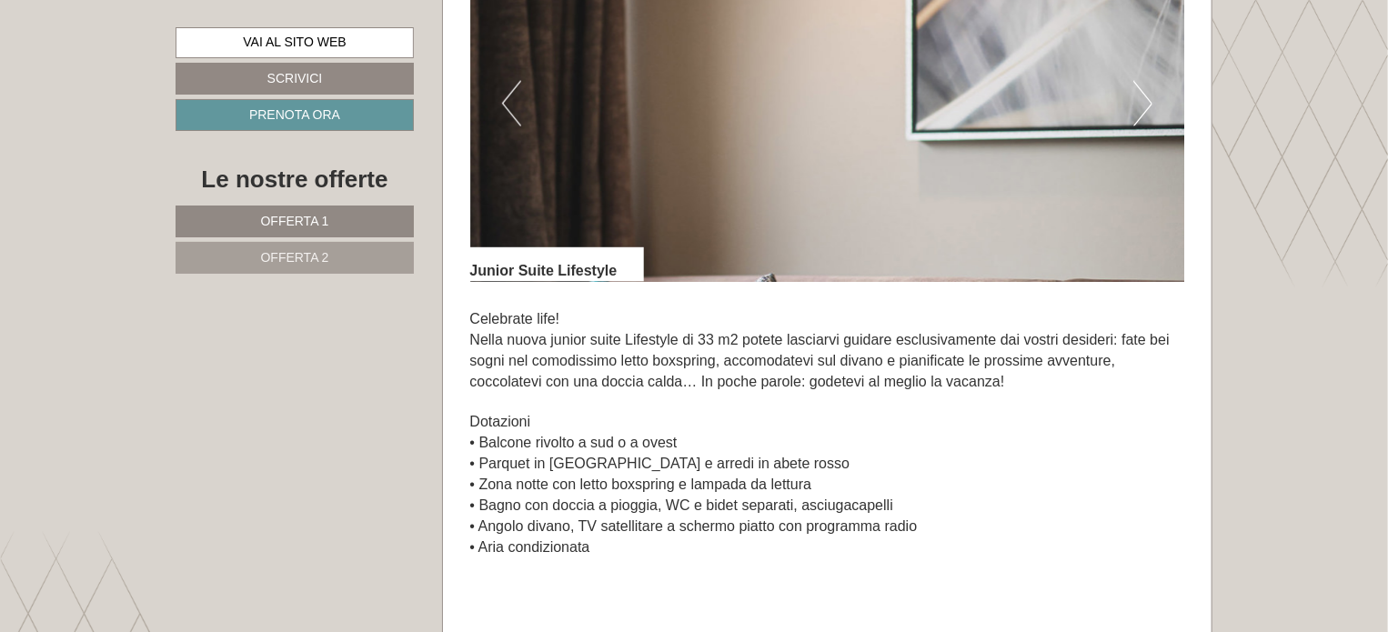
click at [1138, 108] on button "Next" at bounding box center [1142, 103] width 19 height 45
click at [1139, 108] on button "Next" at bounding box center [1142, 103] width 19 height 45
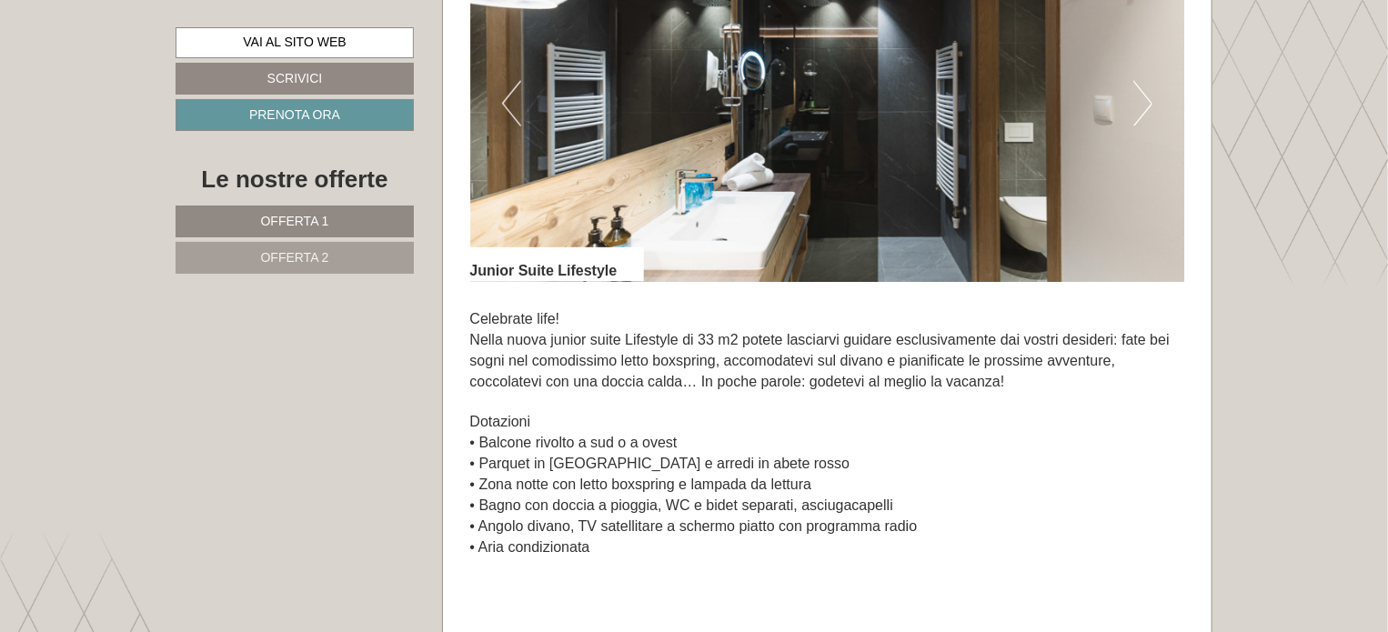
click at [1139, 108] on button "Next" at bounding box center [1142, 103] width 19 height 45
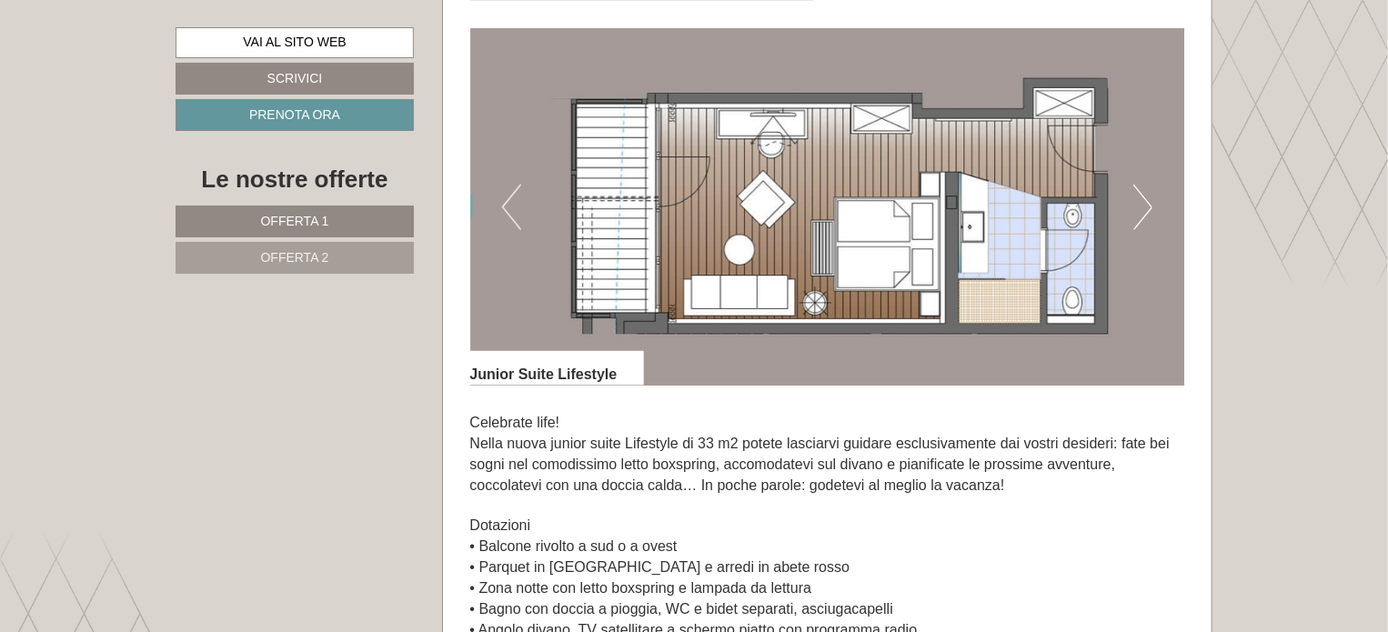
scroll to position [1135, 0]
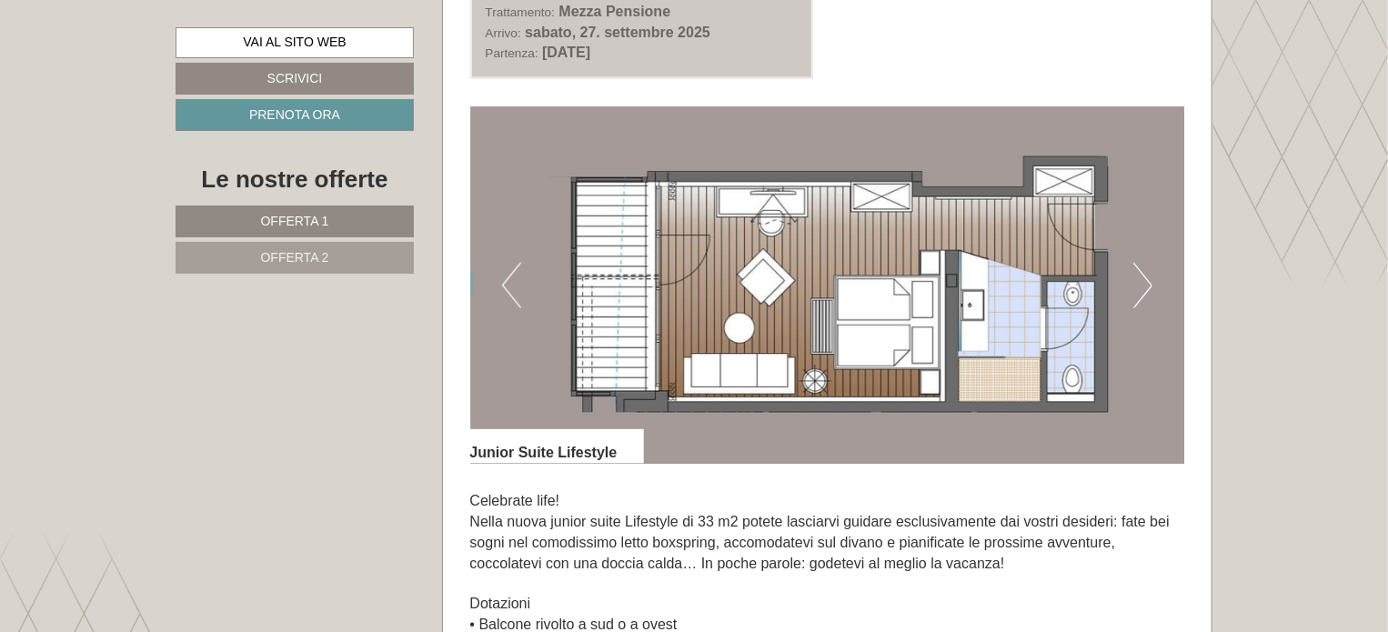
click at [353, 258] on link "Offerta 2" at bounding box center [295, 258] width 238 height 32
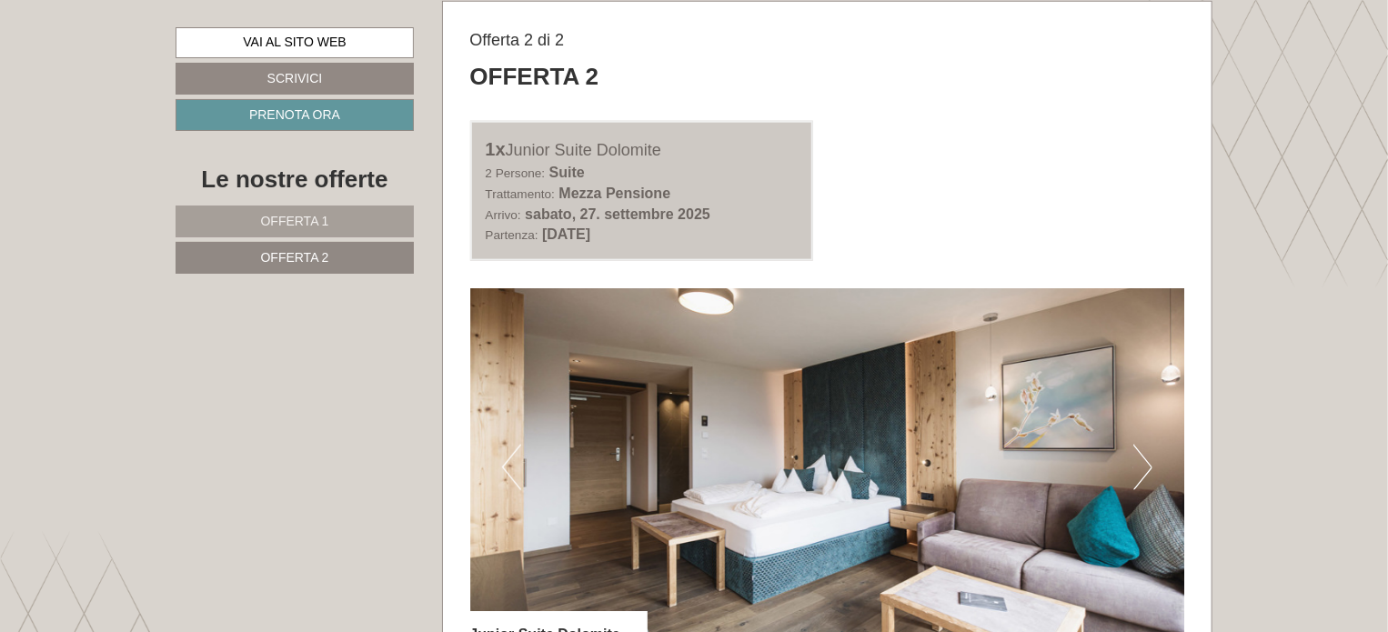
click at [1166, 482] on img at bounding box center [827, 466] width 715 height 357
click at [1139, 468] on button "Next" at bounding box center [1142, 467] width 19 height 45
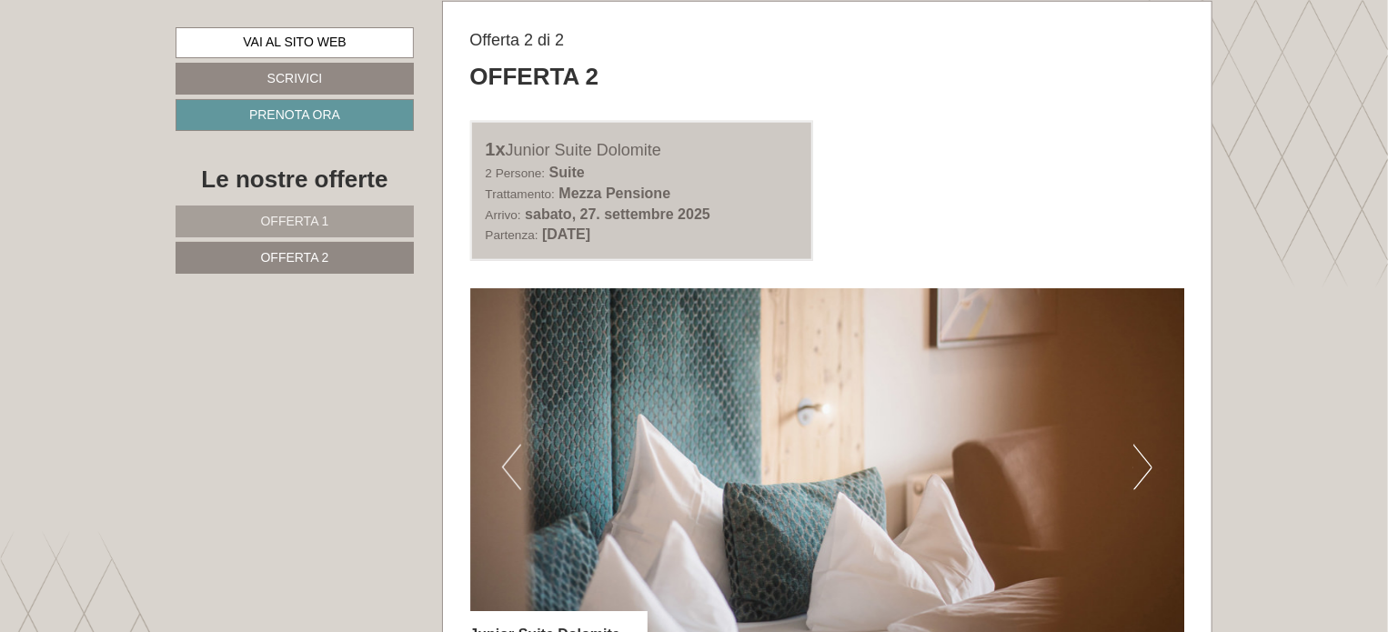
click at [1142, 466] on button "Next" at bounding box center [1142, 467] width 19 height 45
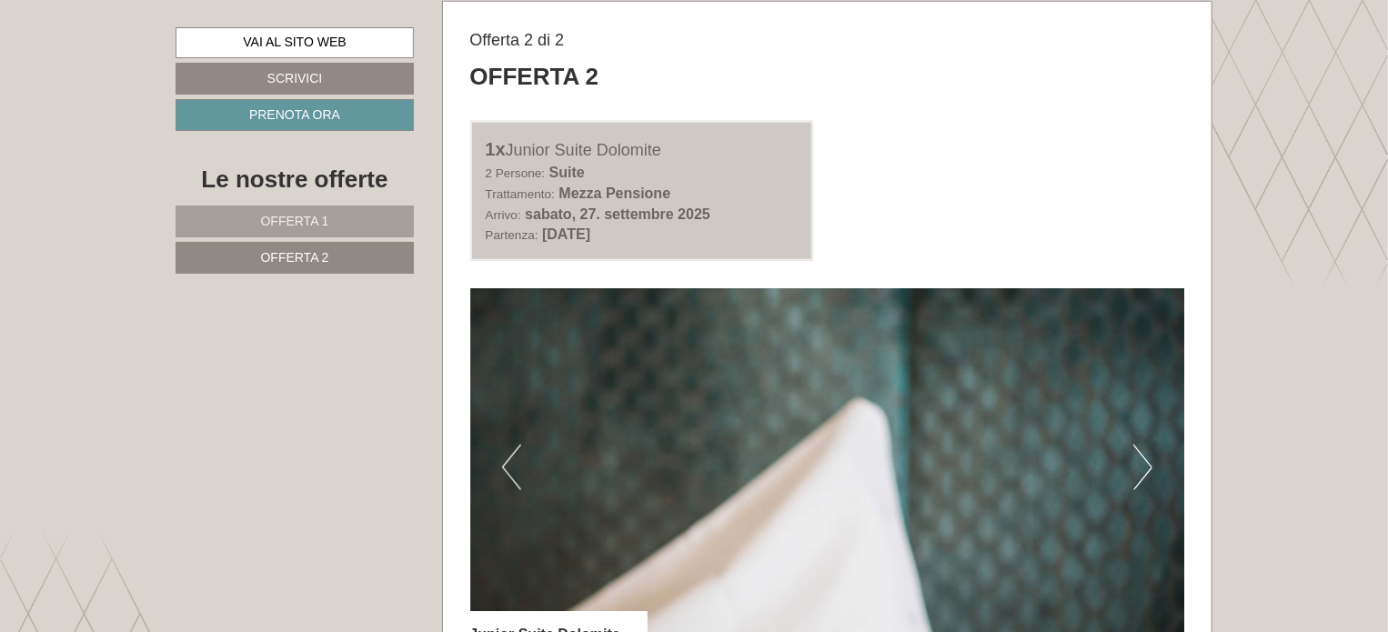
click at [1144, 466] on button "Next" at bounding box center [1142, 467] width 19 height 45
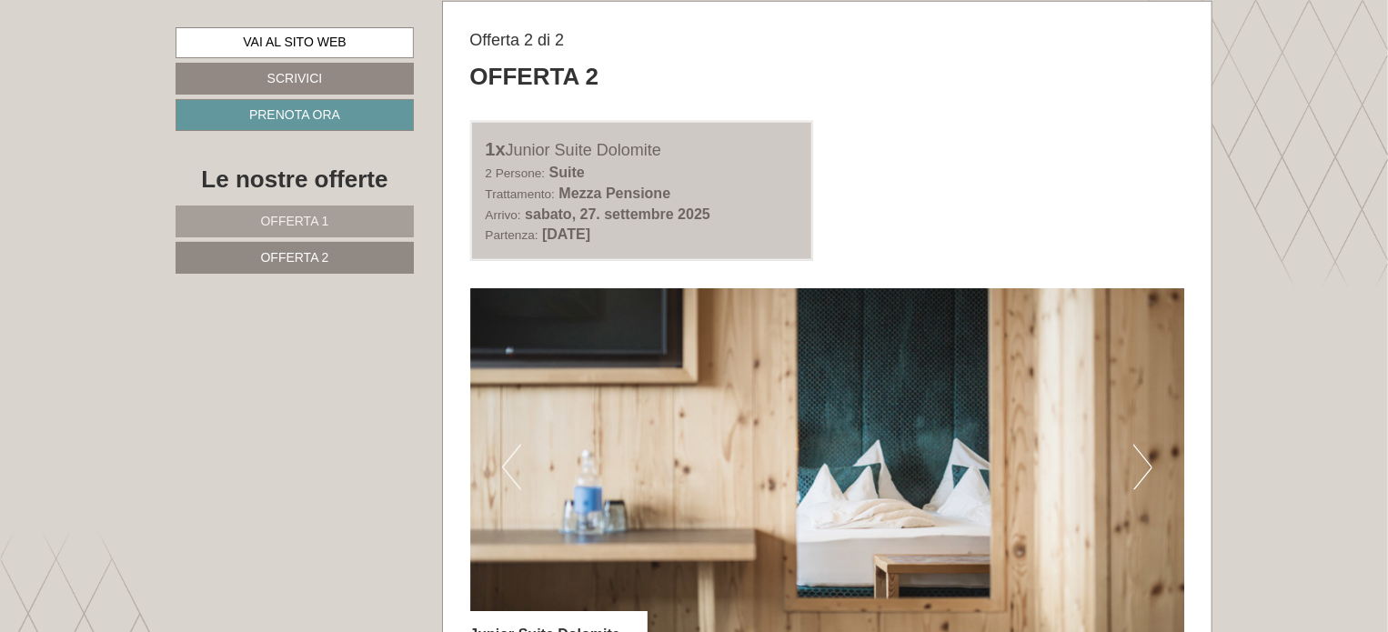
click at [1144, 465] on button "Next" at bounding box center [1142, 467] width 19 height 45
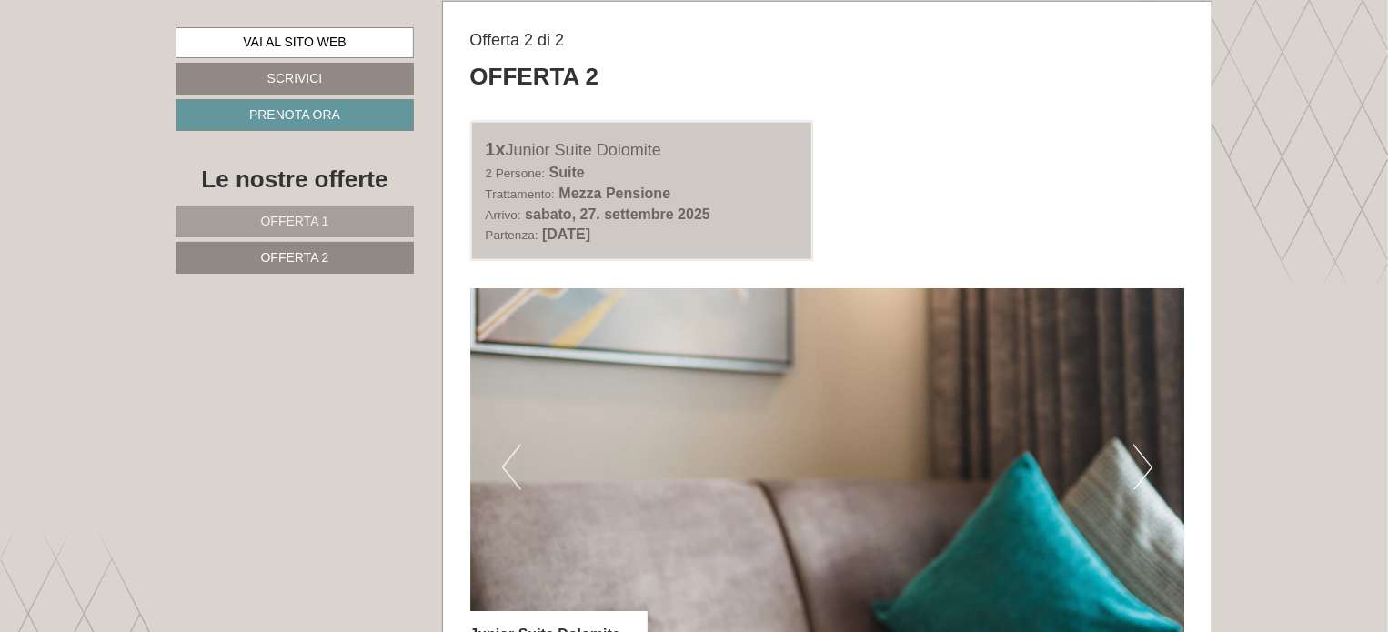
click at [1145, 465] on button "Next" at bounding box center [1142, 467] width 19 height 45
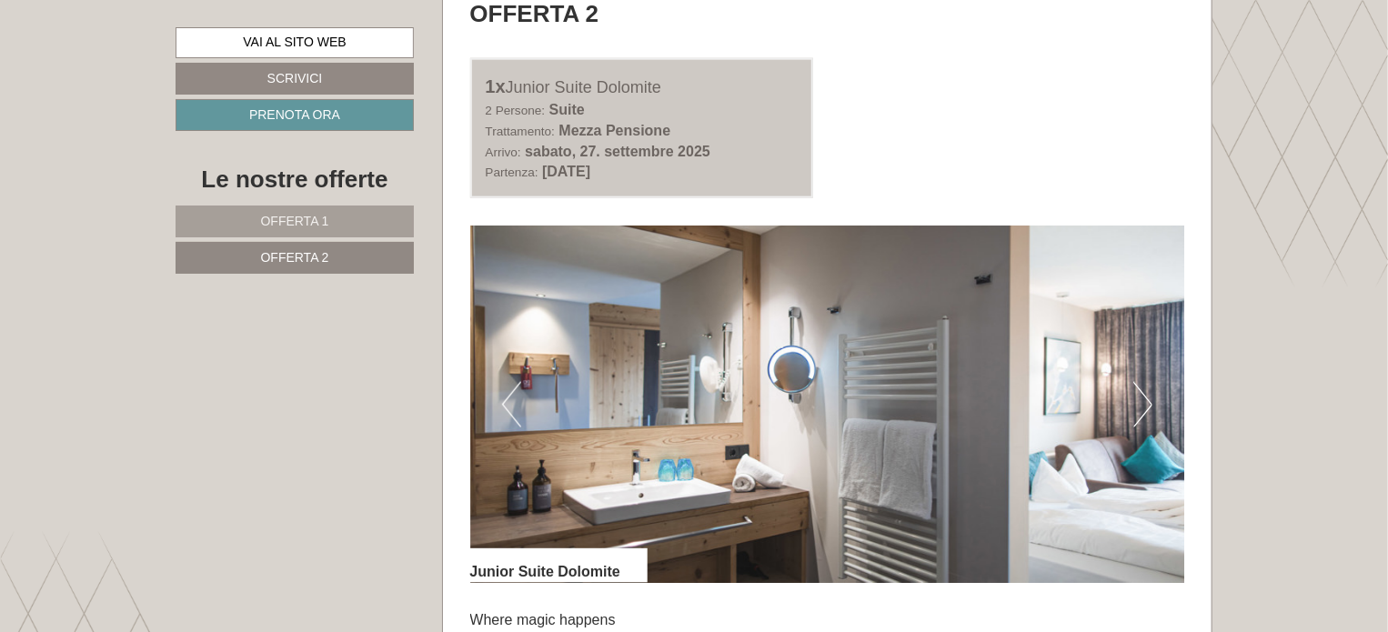
scroll to position [1044, 0]
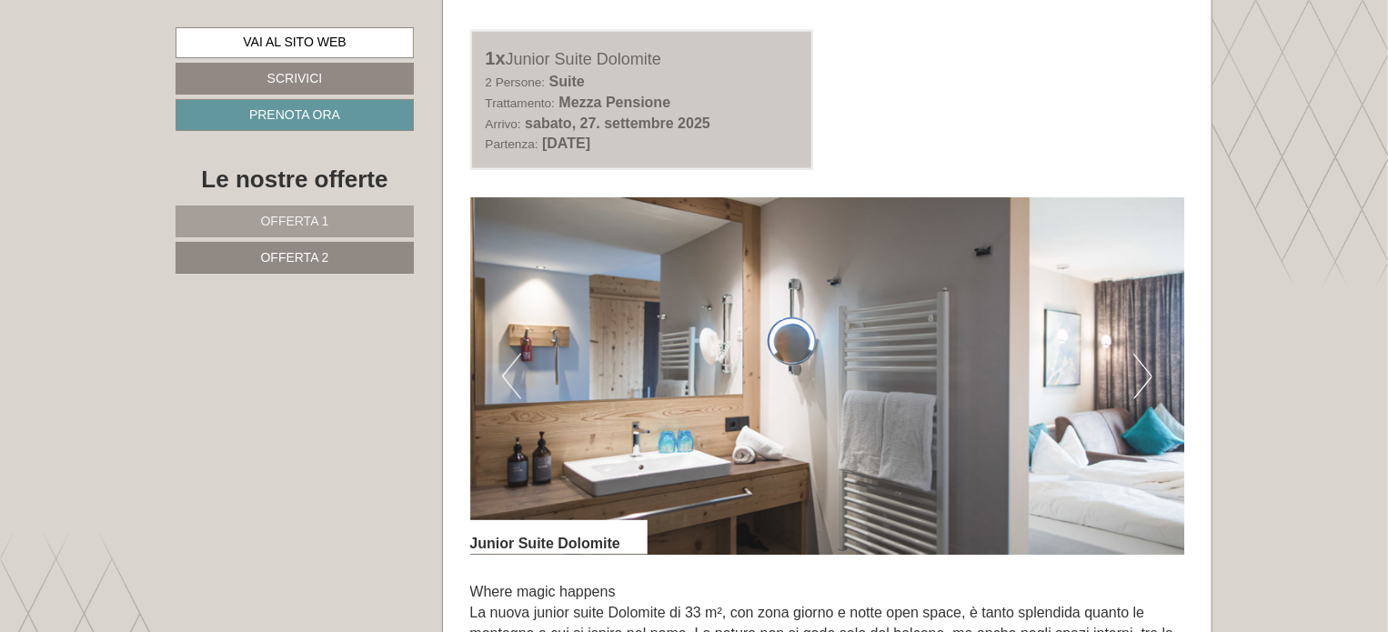
click at [1140, 374] on button "Next" at bounding box center [1142, 376] width 19 height 45
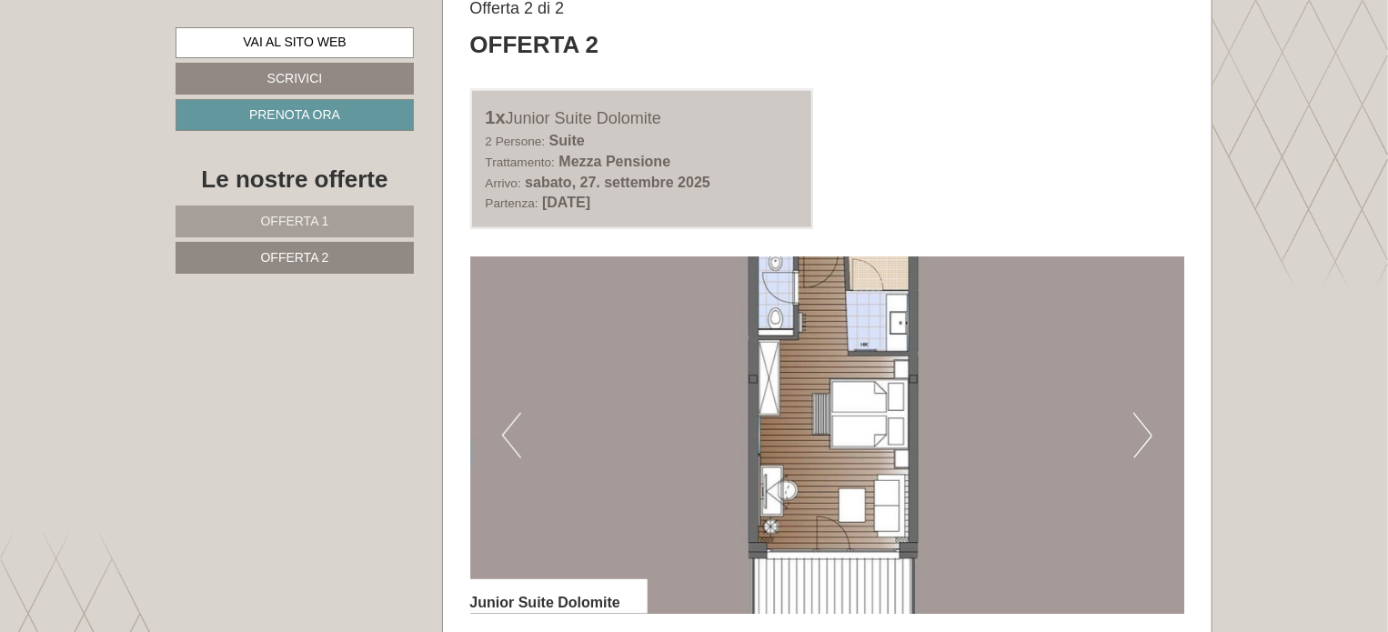
scroll to position [953, 0]
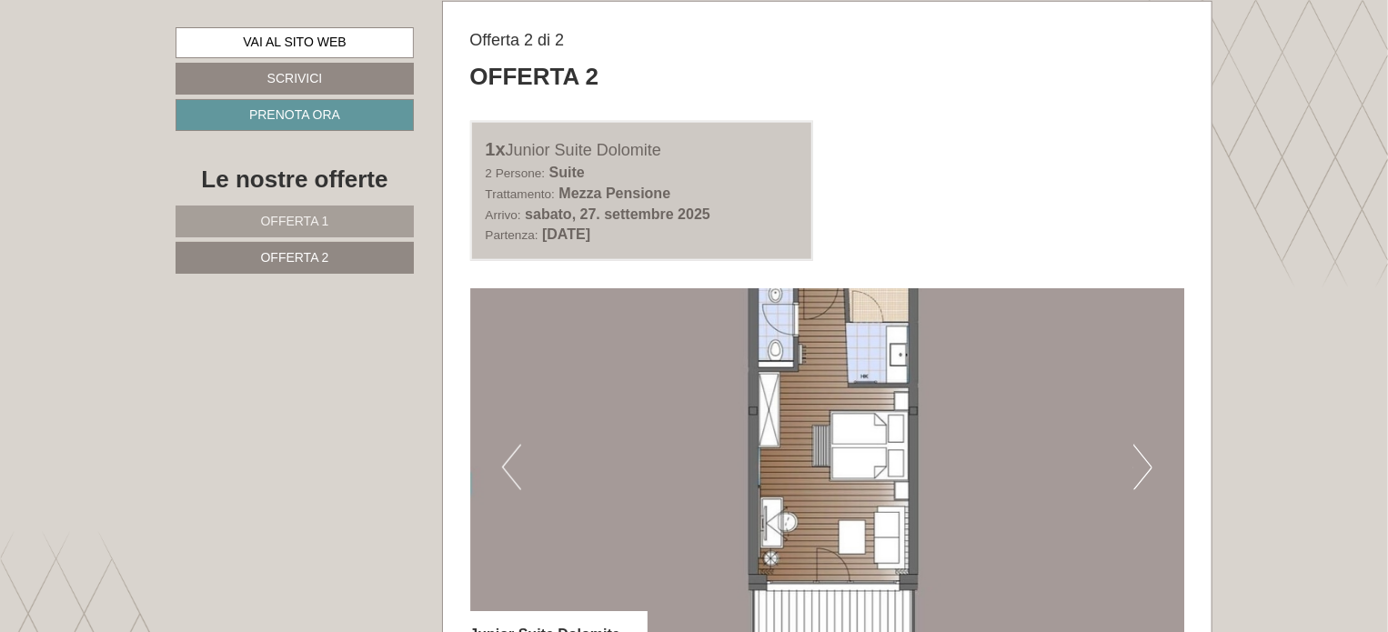
click at [294, 219] on span "Offerta 1" at bounding box center [295, 221] width 68 height 15
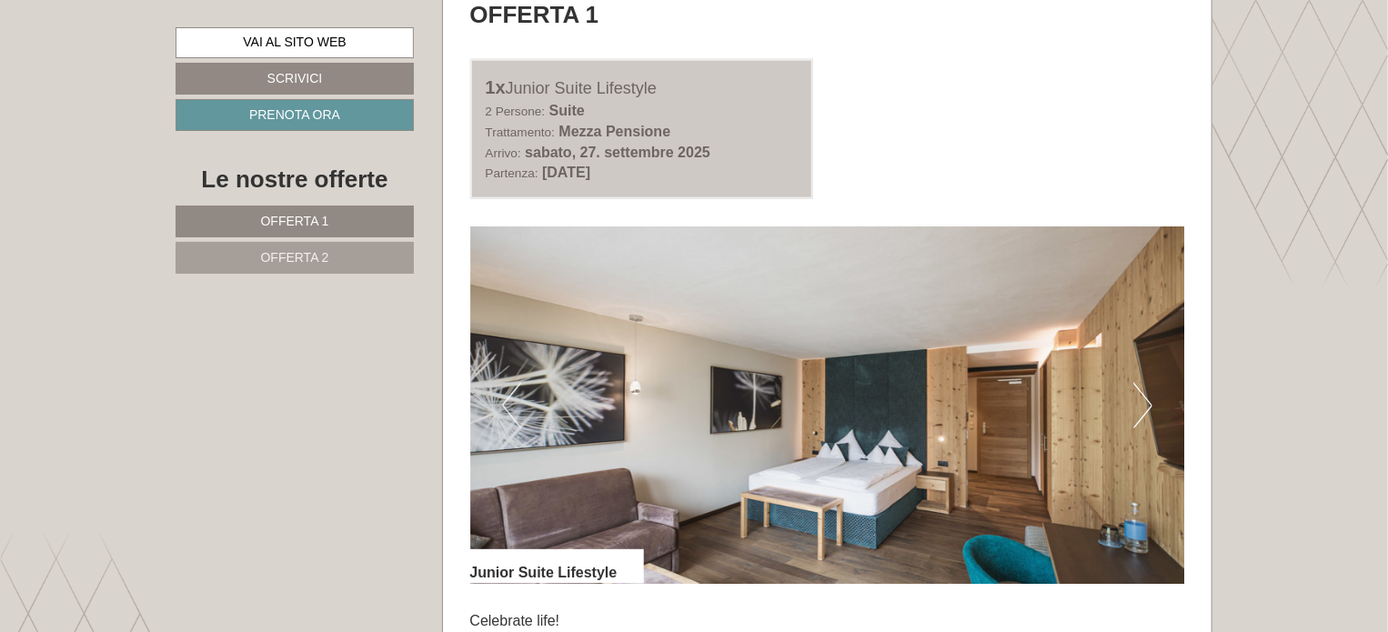
scroll to position [1044, 0]
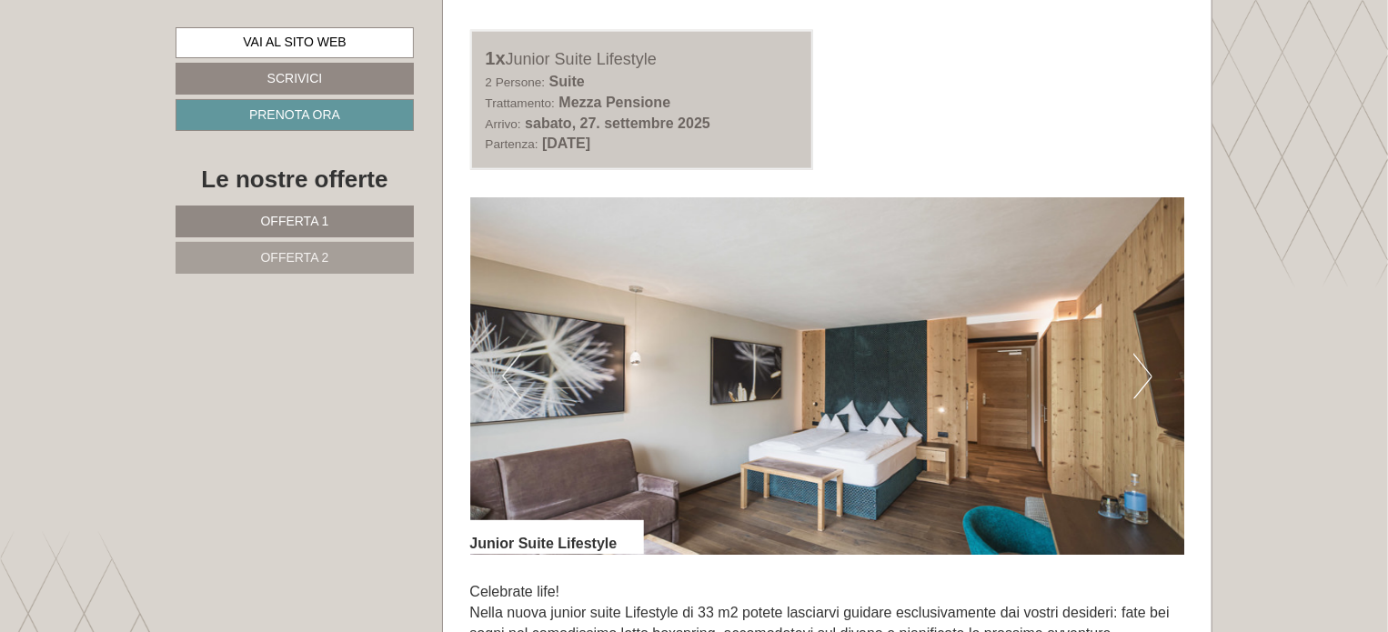
click at [514, 381] on button "Previous" at bounding box center [511, 376] width 19 height 45
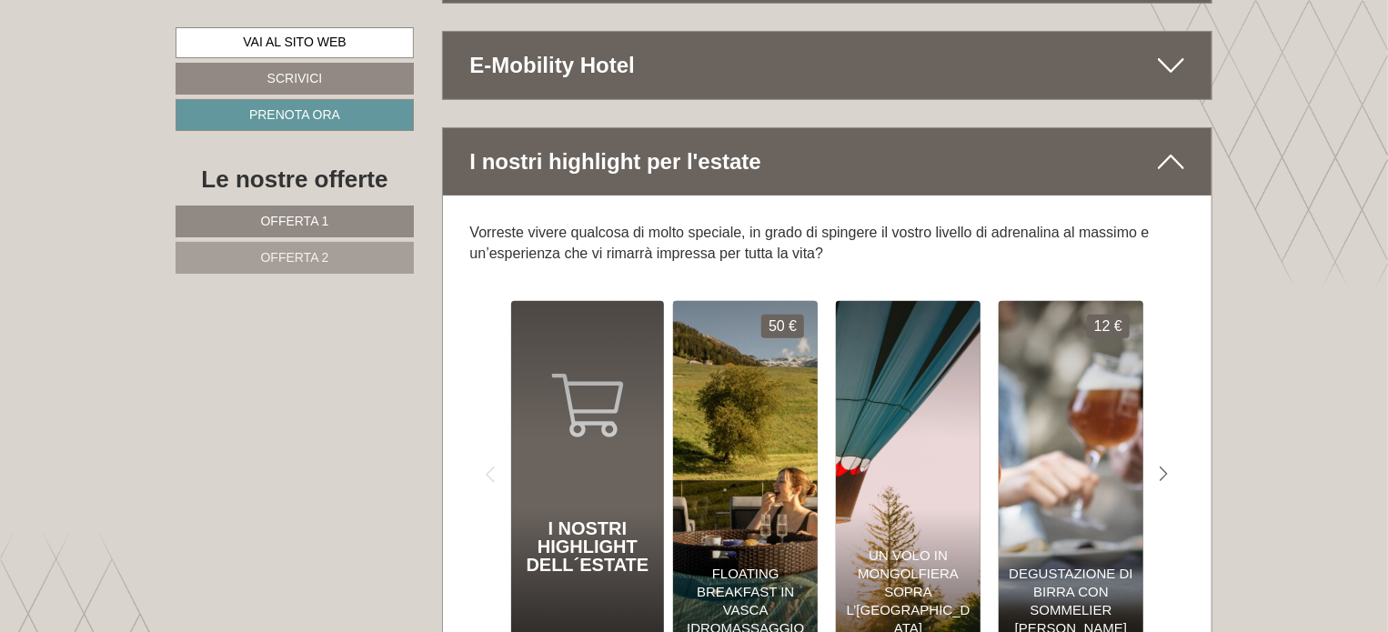
scroll to position [7228, 0]
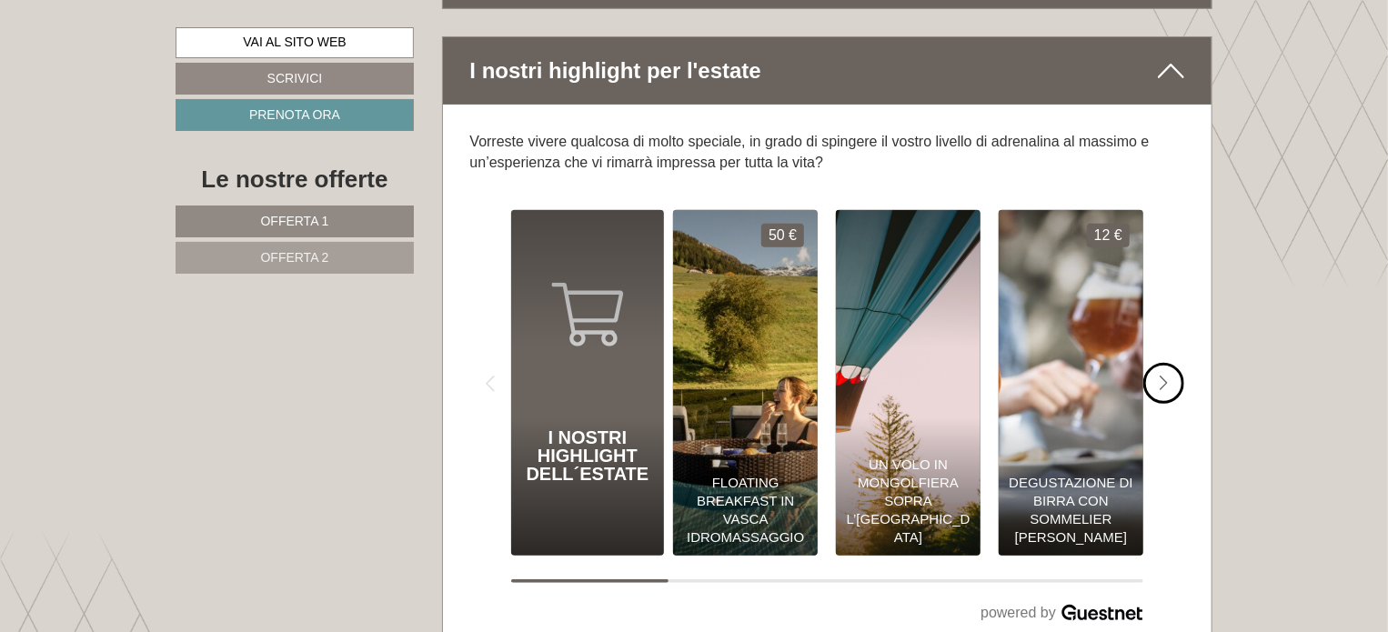
click at [1164, 376] on icon "#gn-shop-1 .a-arrow { fill:#4a8f1b; }" at bounding box center [1163, 384] width 9 height 16
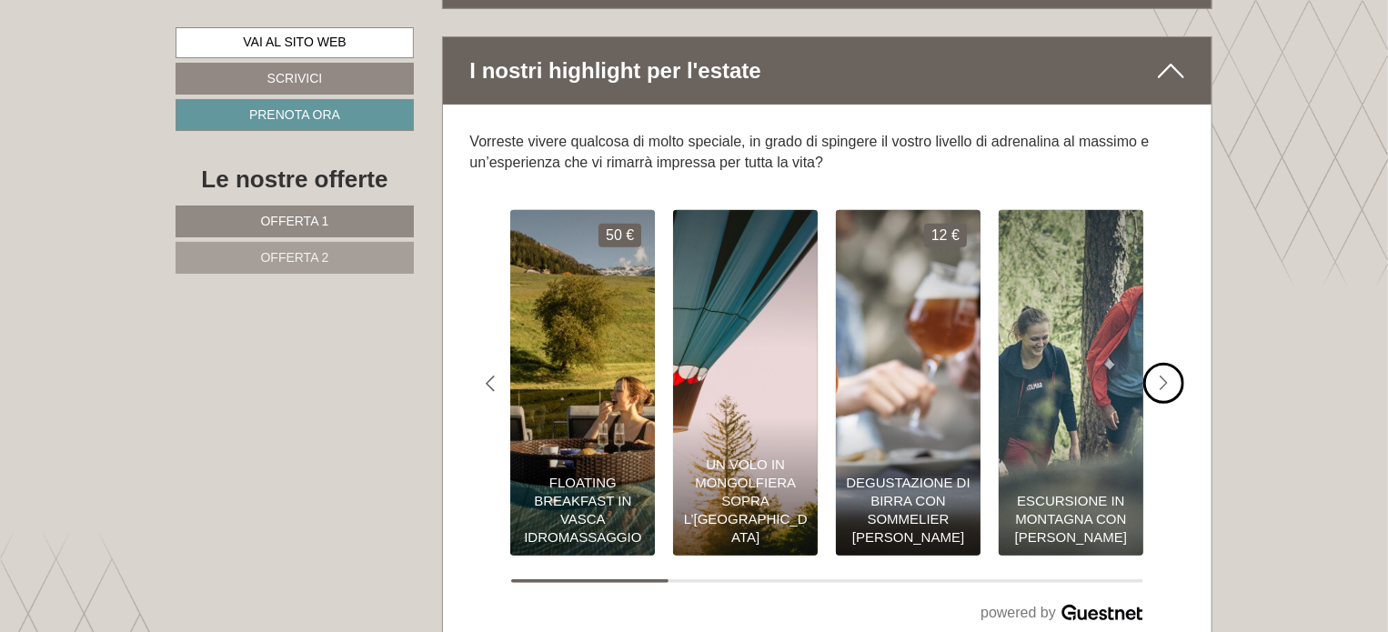
click at [1163, 376] on icon "#gn-shop-1 .a-arrow { fill:#4a8f1b; }" at bounding box center [1163, 384] width 9 height 16
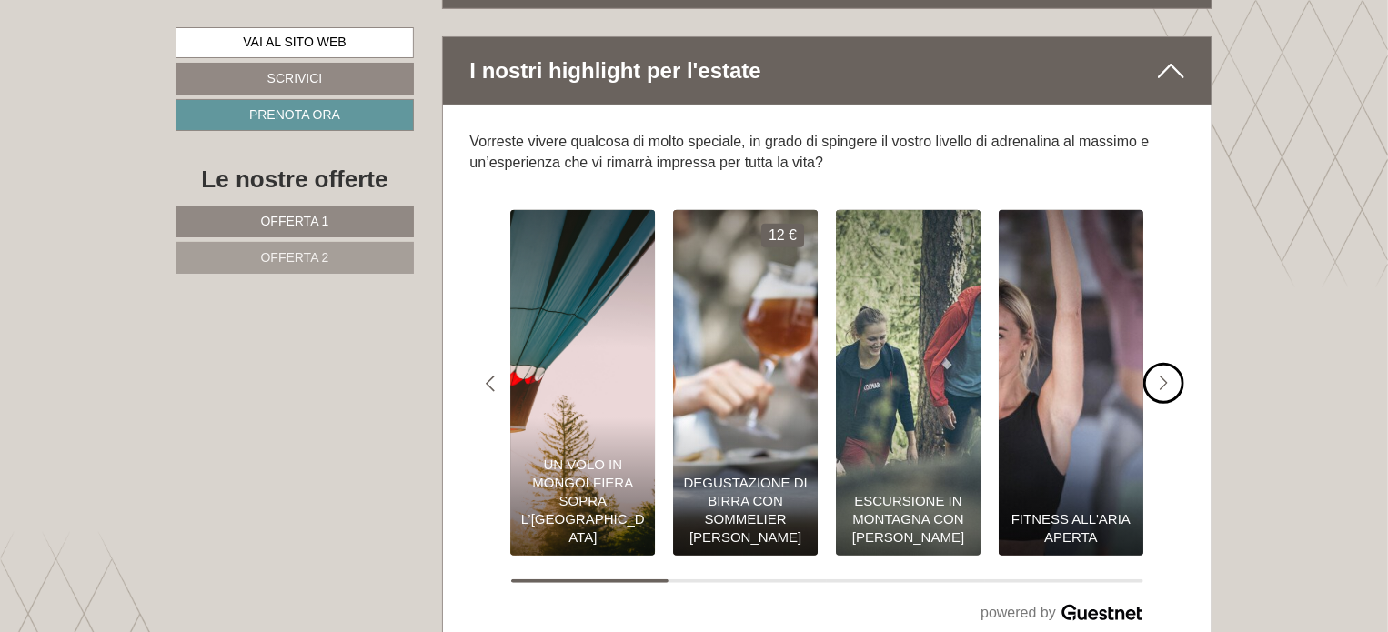
click at [1162, 376] on icon "#gn-shop-1 .a-arrow { fill:#4a8f1b; }" at bounding box center [1163, 384] width 9 height 16
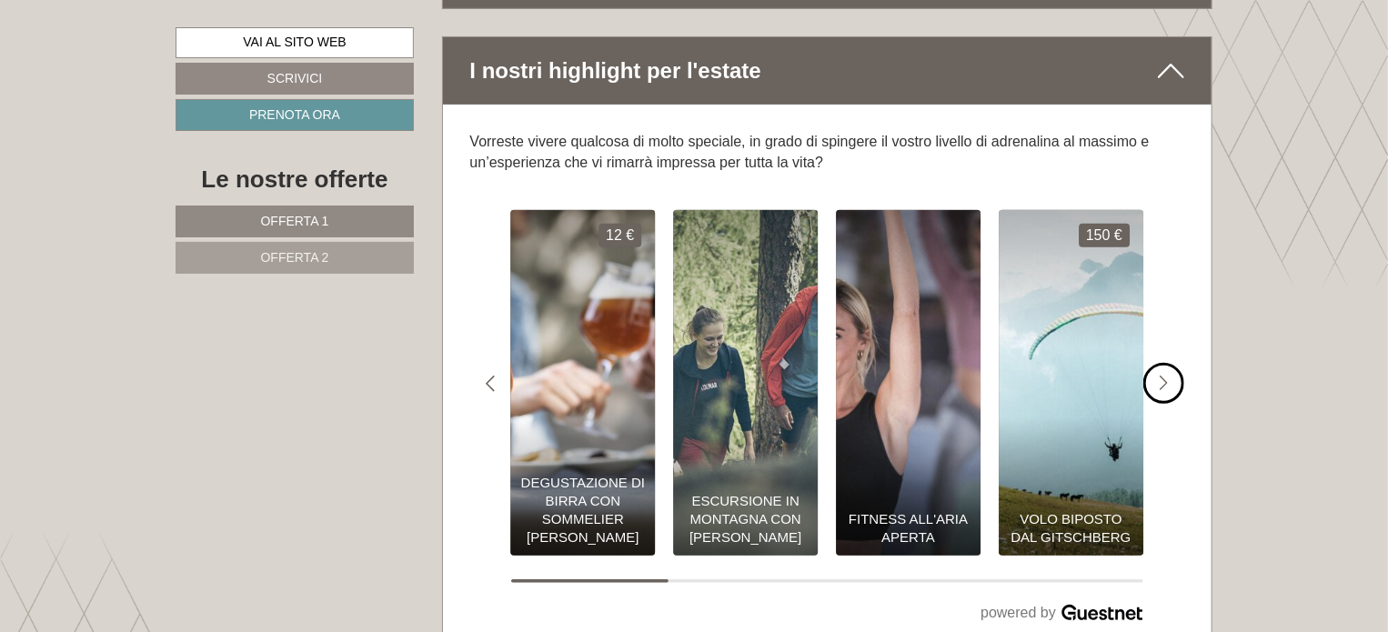
click at [1162, 376] on icon "#gn-shop-1 .a-arrow { fill:#4a8f1b; }" at bounding box center [1163, 384] width 9 height 16
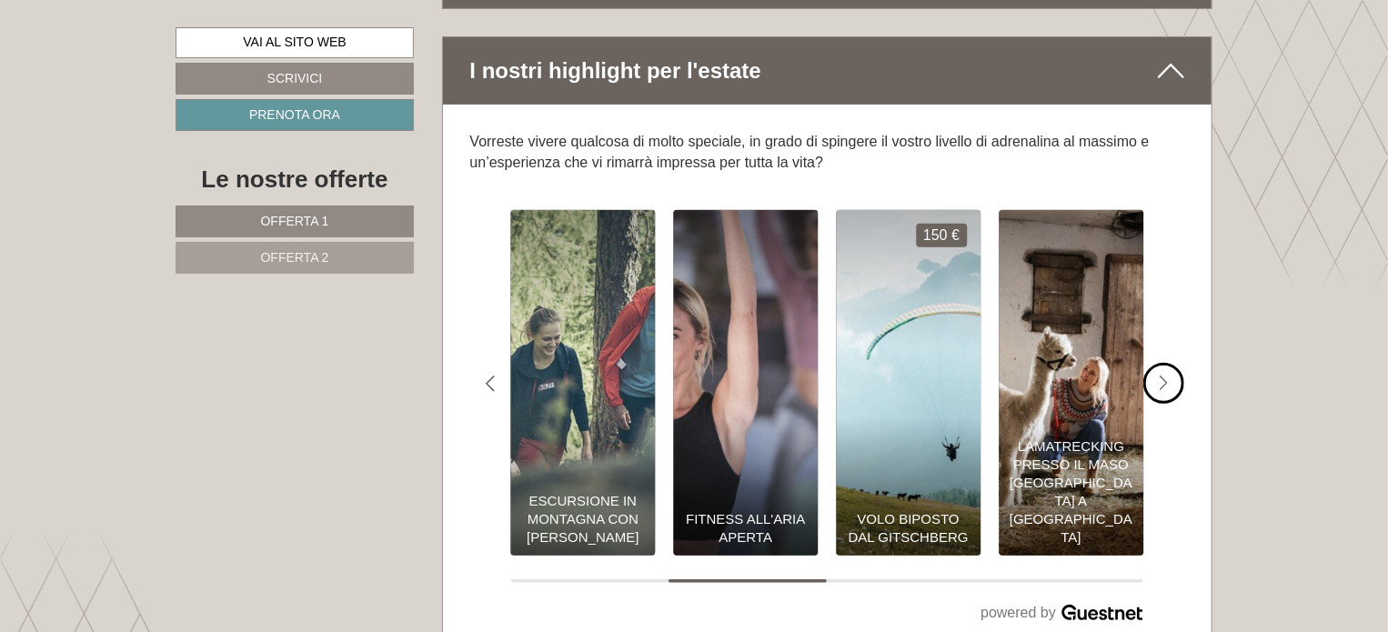
click at [1162, 376] on icon "#gn-shop-1 .a-arrow { fill:#4a8f1b; }" at bounding box center [1163, 384] width 9 height 16
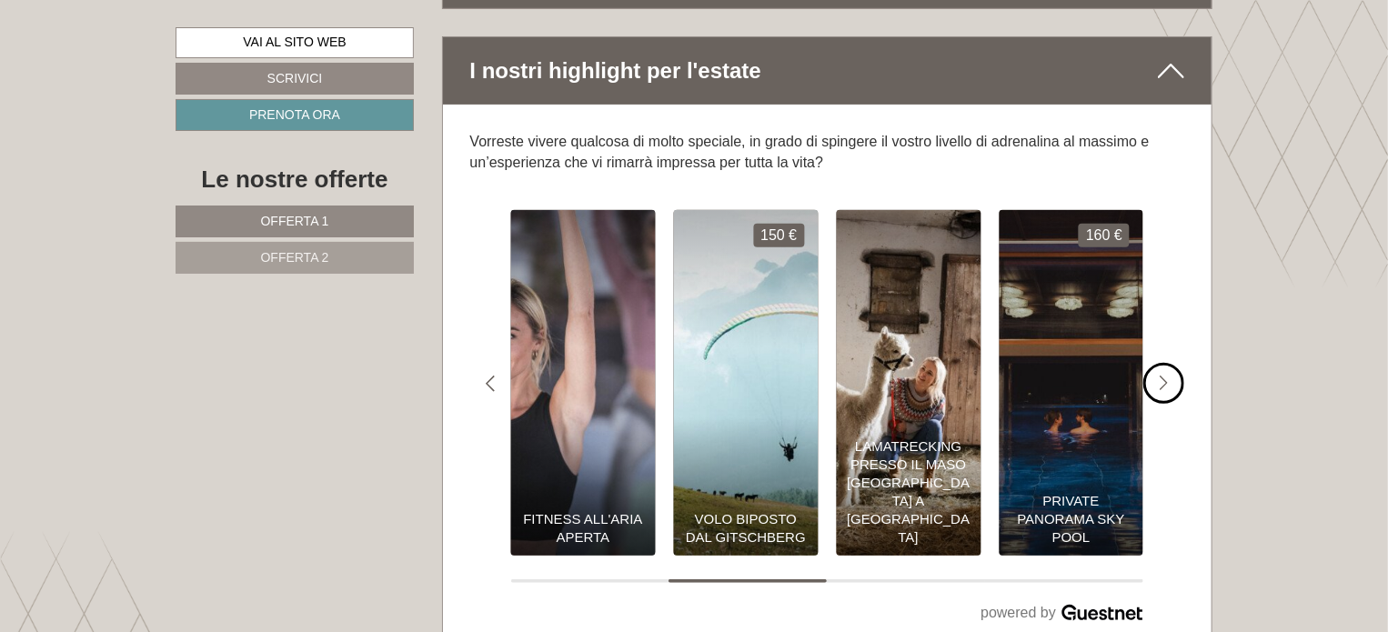
click at [1162, 376] on icon "#gn-shop-1 .a-arrow { fill:#4a8f1b; }" at bounding box center [1163, 384] width 9 height 16
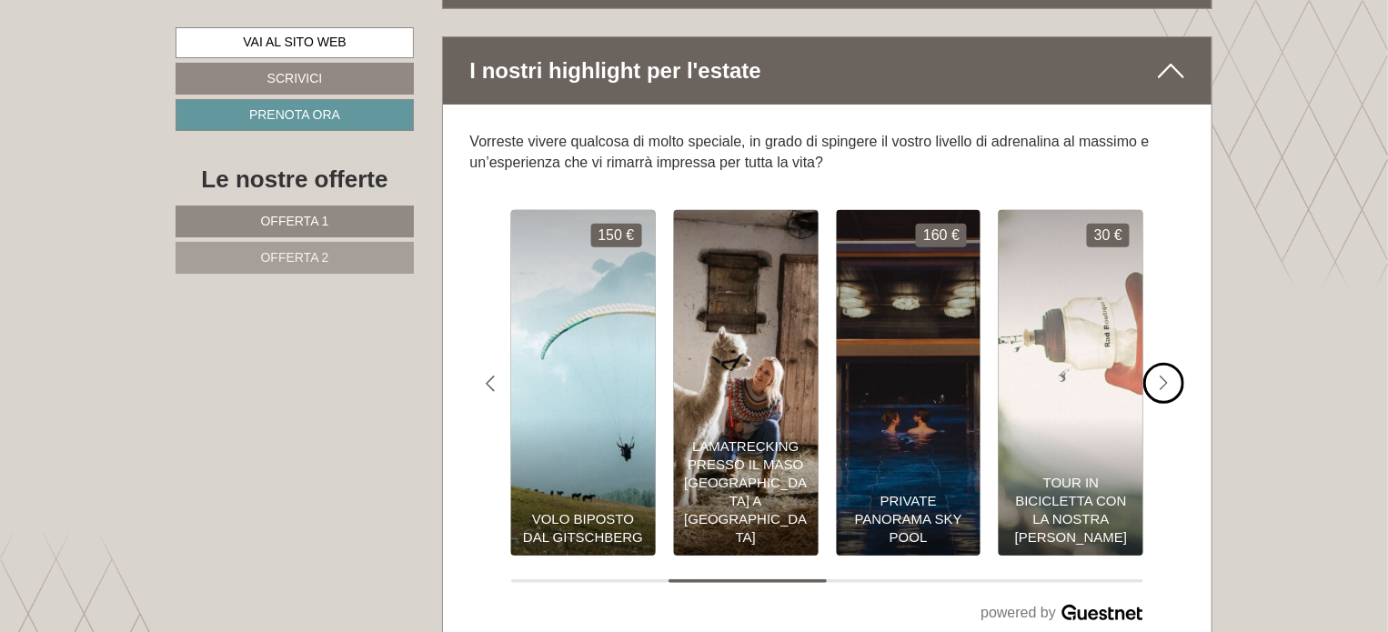
click at [1162, 376] on icon "#gn-shop-1 .a-arrow { fill:#4a8f1b; }" at bounding box center [1163, 384] width 9 height 16
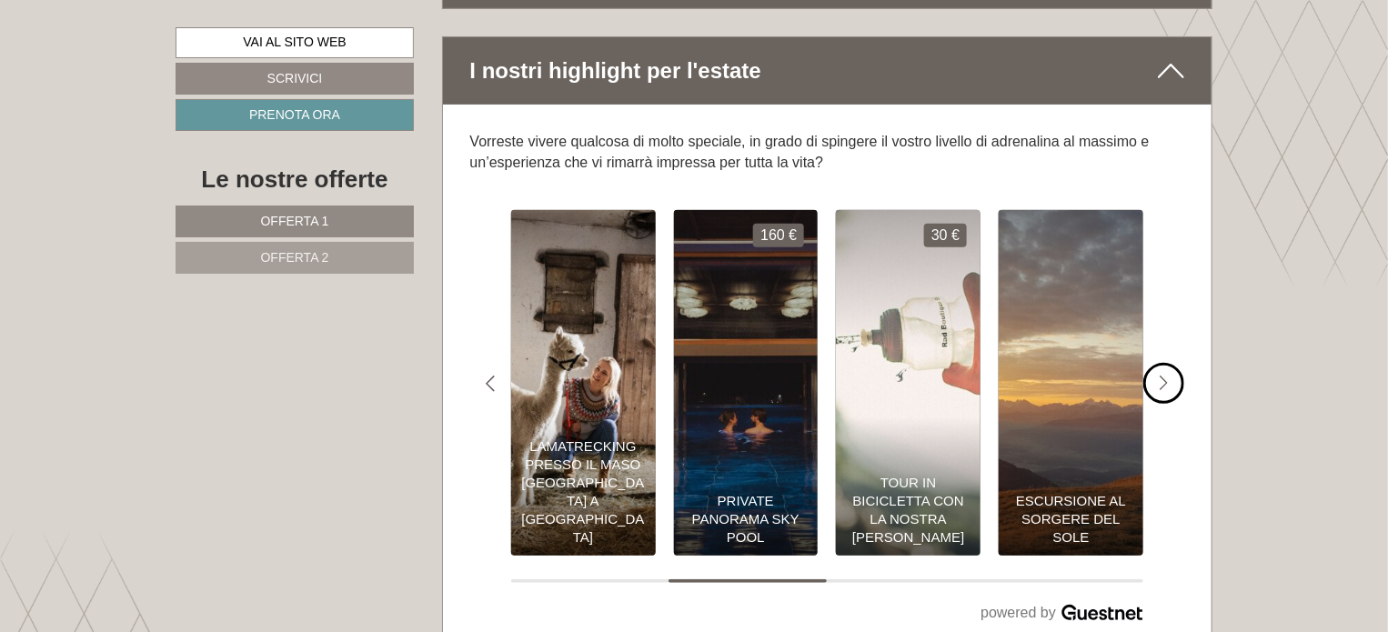
click at [1162, 376] on icon "#gn-shop-1 .a-arrow { fill:#4a8f1b; }" at bounding box center [1163, 384] width 9 height 16
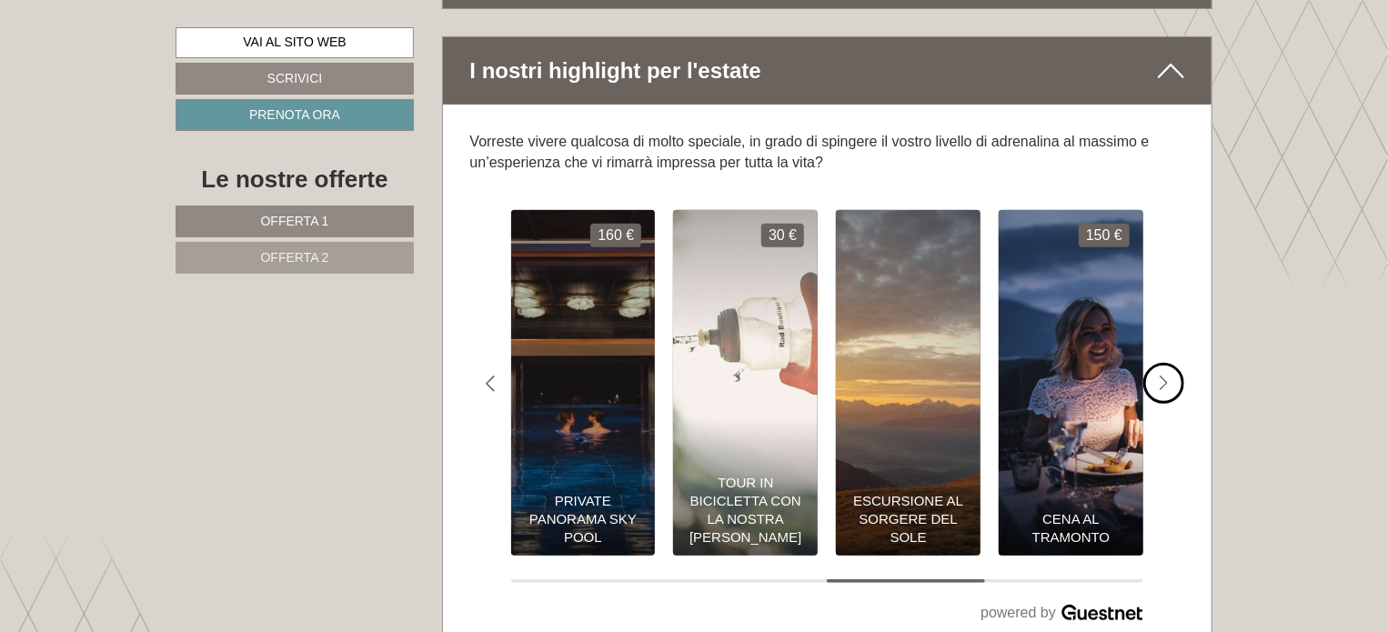
click at [1162, 376] on icon "#gn-shop-1 .a-arrow { fill:#4a8f1b; }" at bounding box center [1163, 384] width 9 height 16
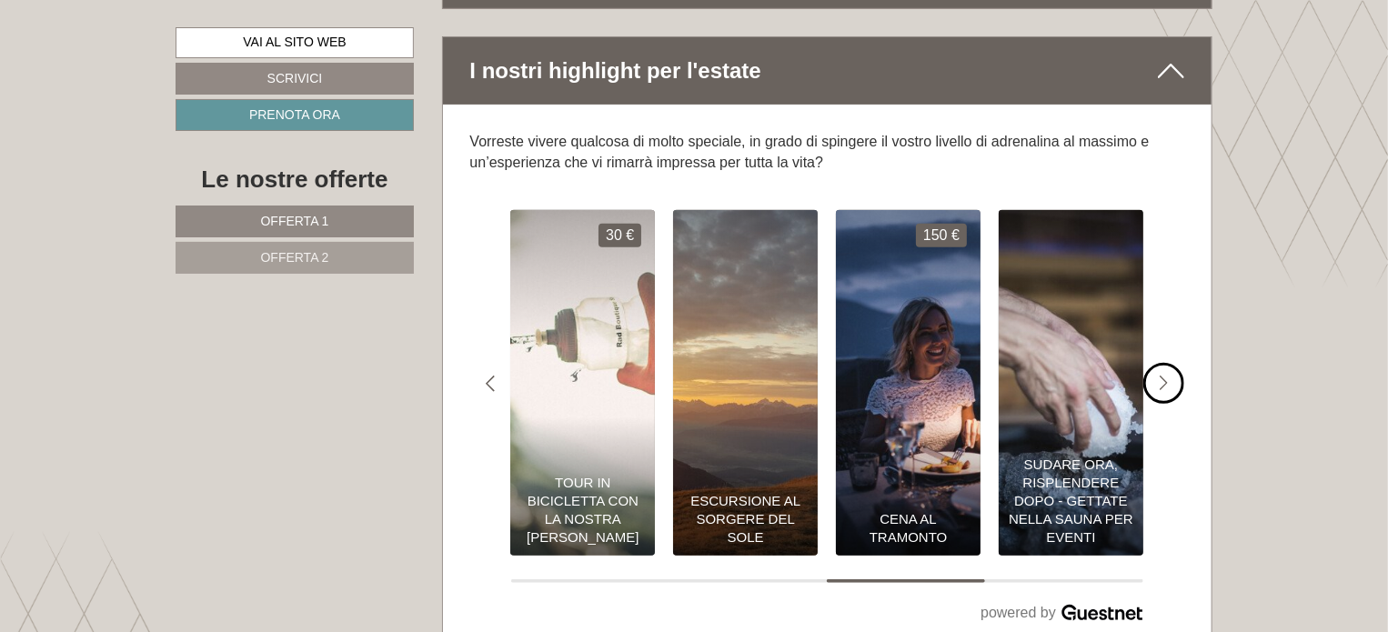
click at [1164, 376] on icon "#gn-shop-1 .a-arrow { fill:#4a8f1b; }" at bounding box center [1163, 384] width 9 height 16
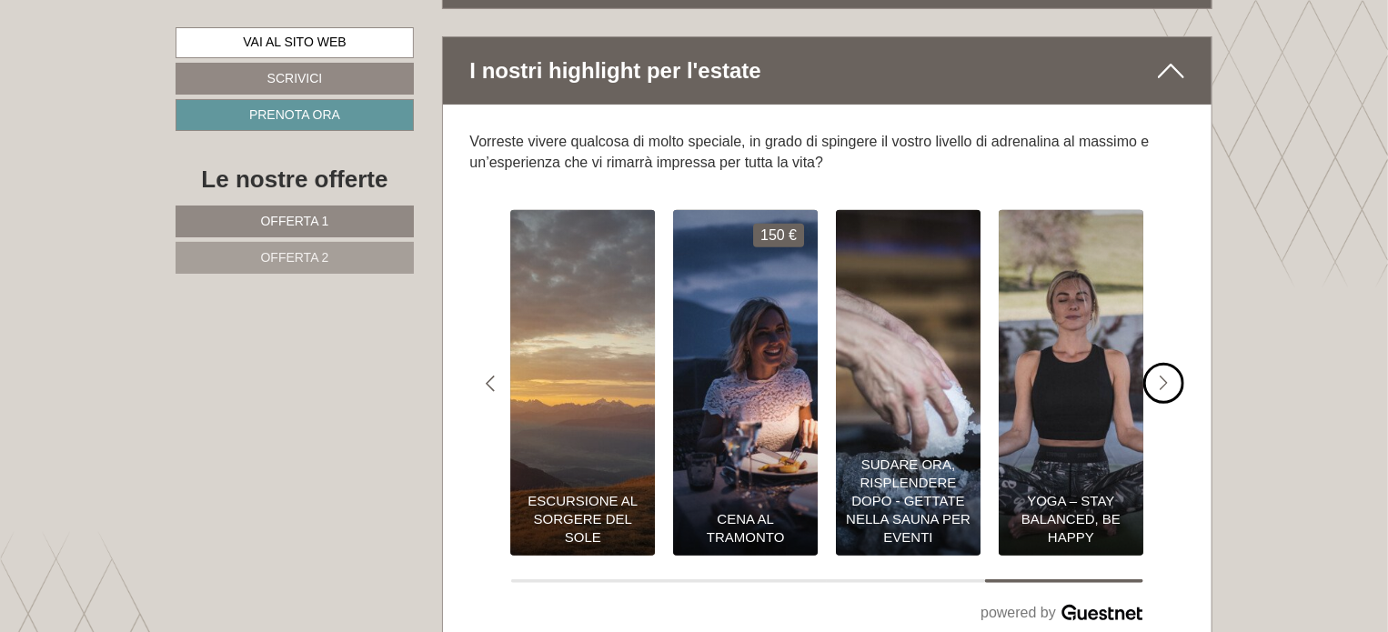
click at [1164, 376] on icon "#gn-shop-1 .a-arrow { fill:#4a8f1b; }" at bounding box center [1163, 384] width 9 height 16
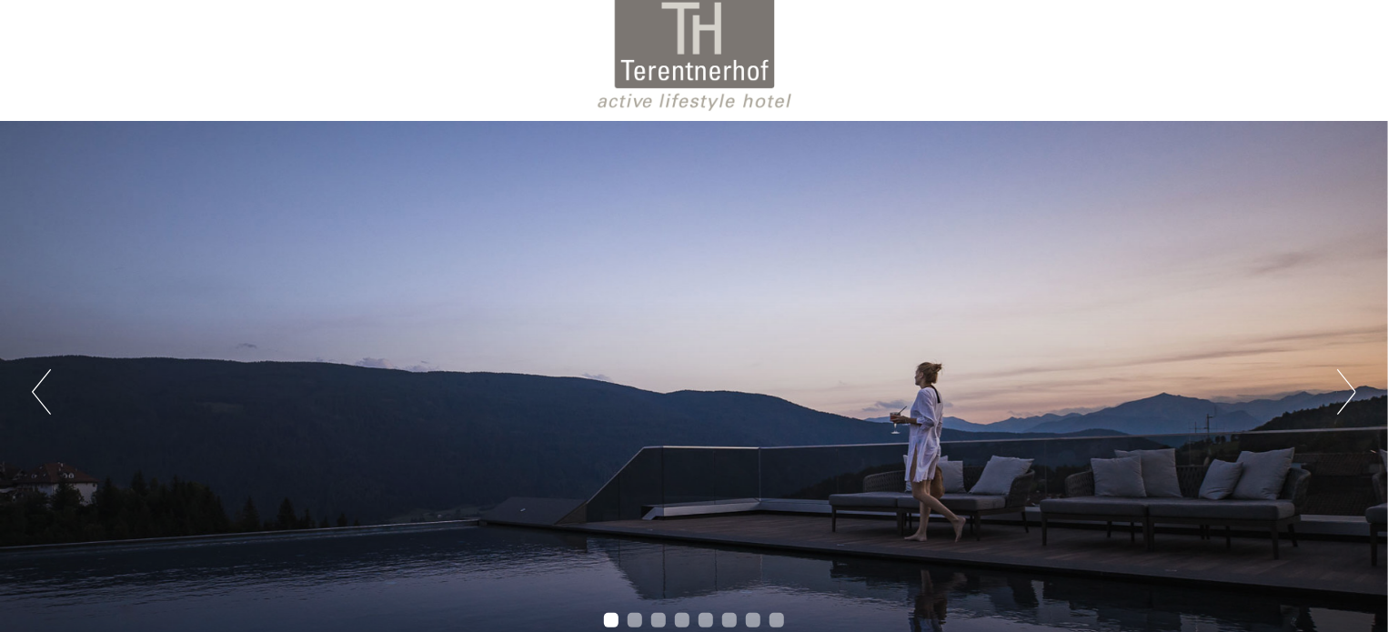
scroll to position [0, 0]
